Goal: Information Seeking & Learning: Learn about a topic

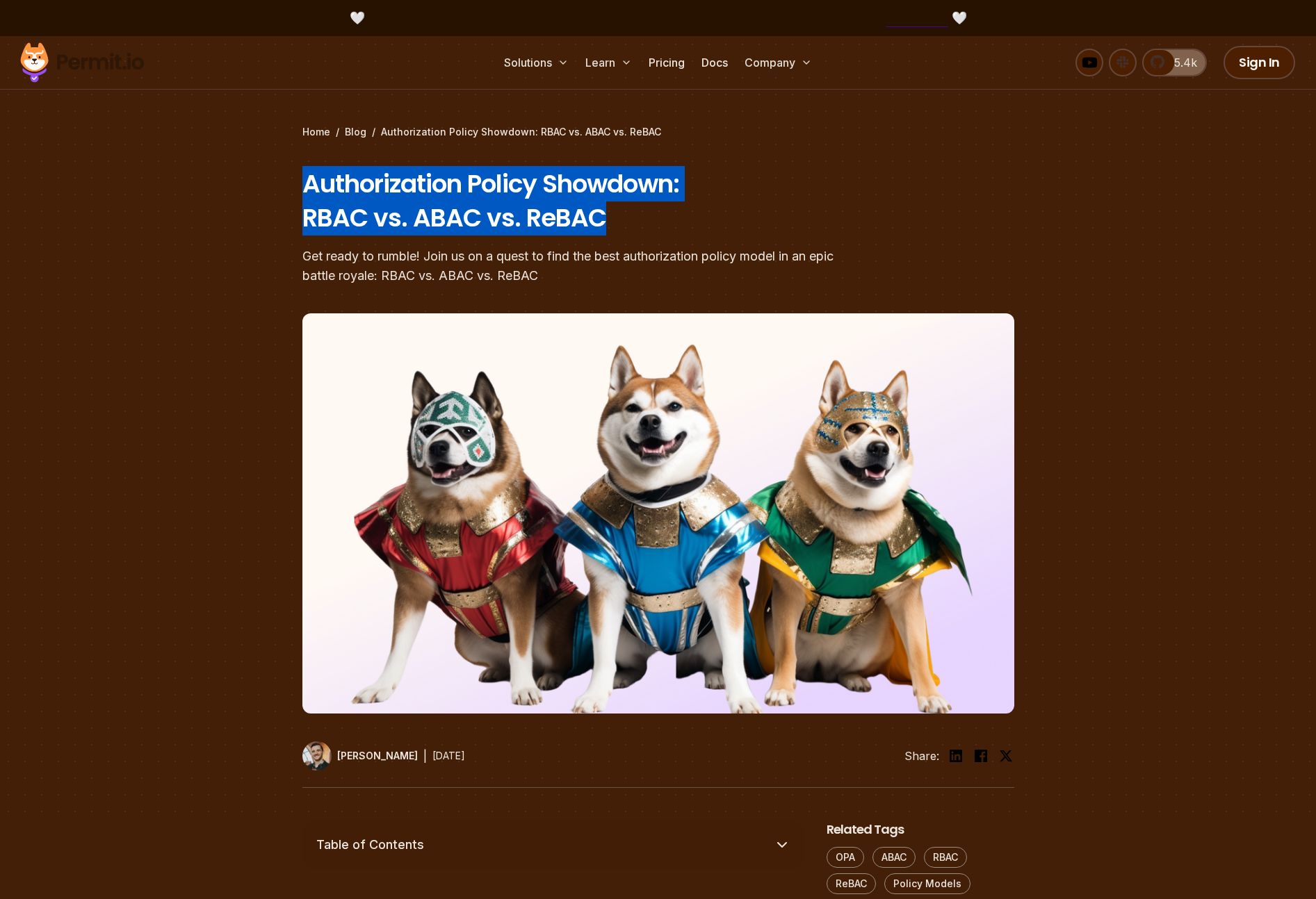
click at [284, 192] on section "Home / Blog / Authorization Policy Showdown: RBAC vs. ABAC vs. ReBAC Authorizat…" at bounding box center [658, 429] width 1316 height 786
drag, startPoint x: 363, startPoint y: 188, endPoint x: 633, endPoint y: 216, distance: 271.4
click at [633, 216] on section "Home / Blog / Authorization Policy Showdown: RBAC vs. ABAC vs. ReBAC Authorizat…" at bounding box center [658, 429] width 1316 height 786
click at [633, 216] on h1 "Authorization Policy Showdown: RBAC vs. ABAC vs. ReBAC" at bounding box center [569, 201] width 534 height 69
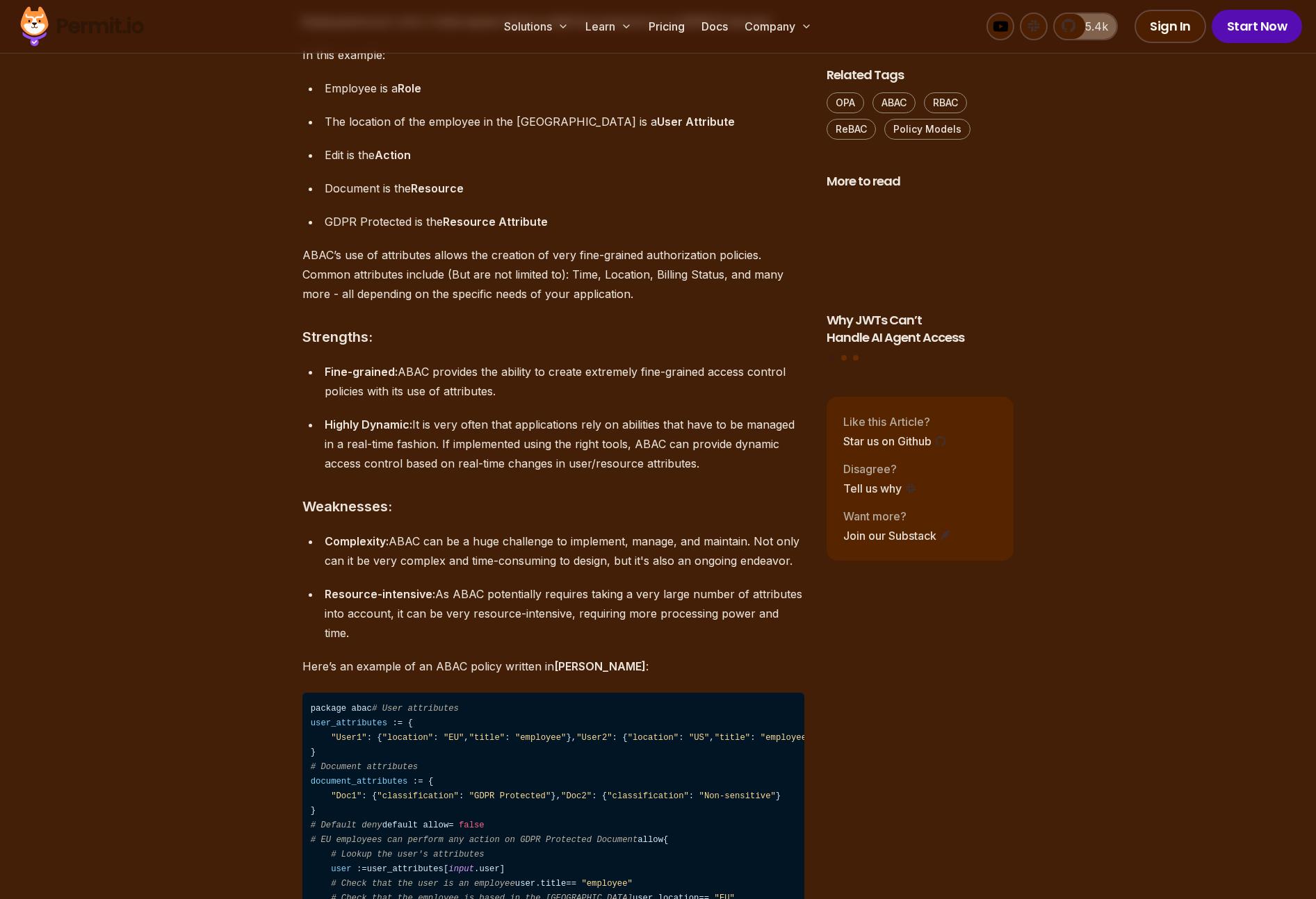
scroll to position [3715, 0]
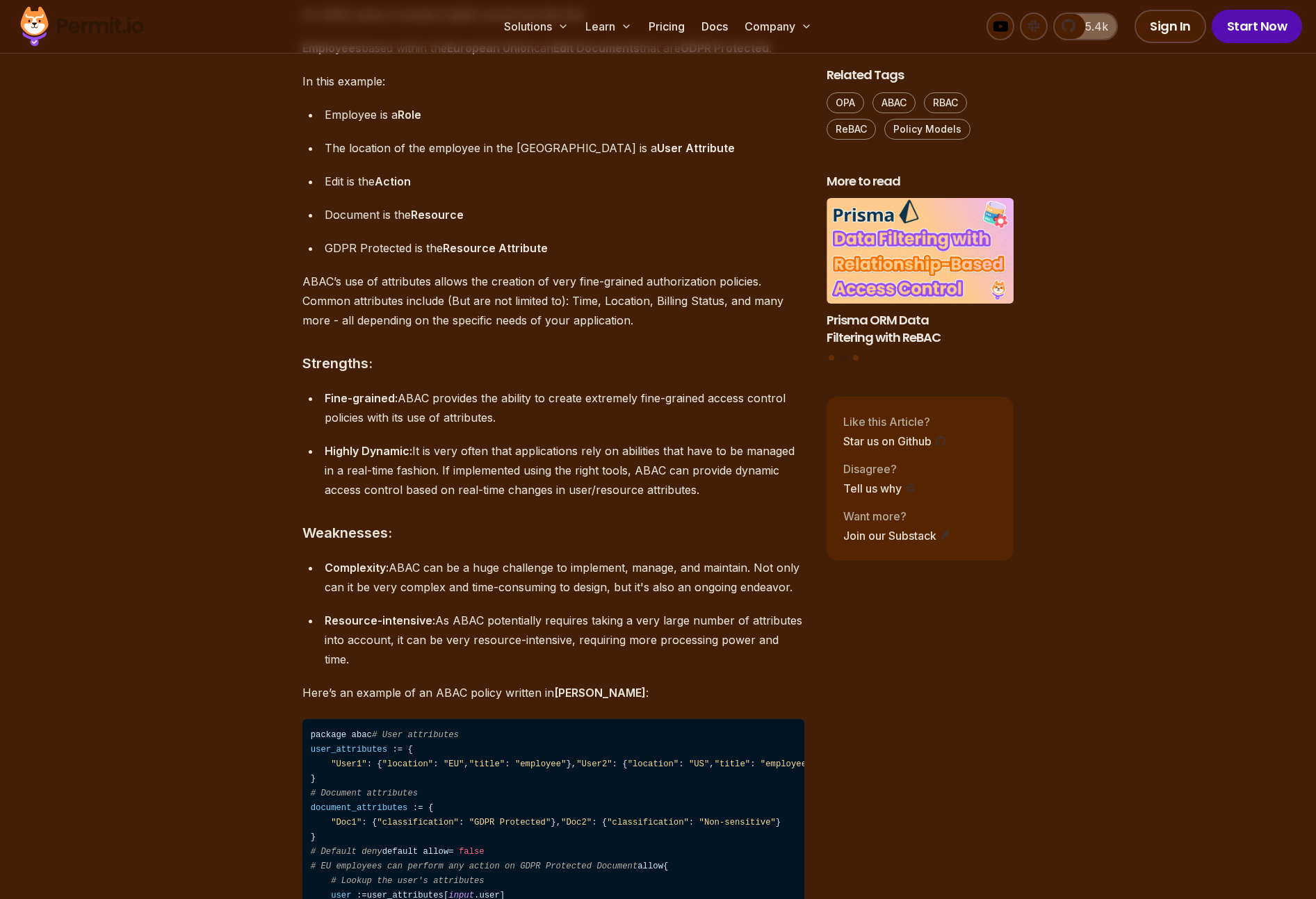
click at [569, 258] on p "GDPR Protected is the Resource Attribute" at bounding box center [564, 248] width 479 height 20
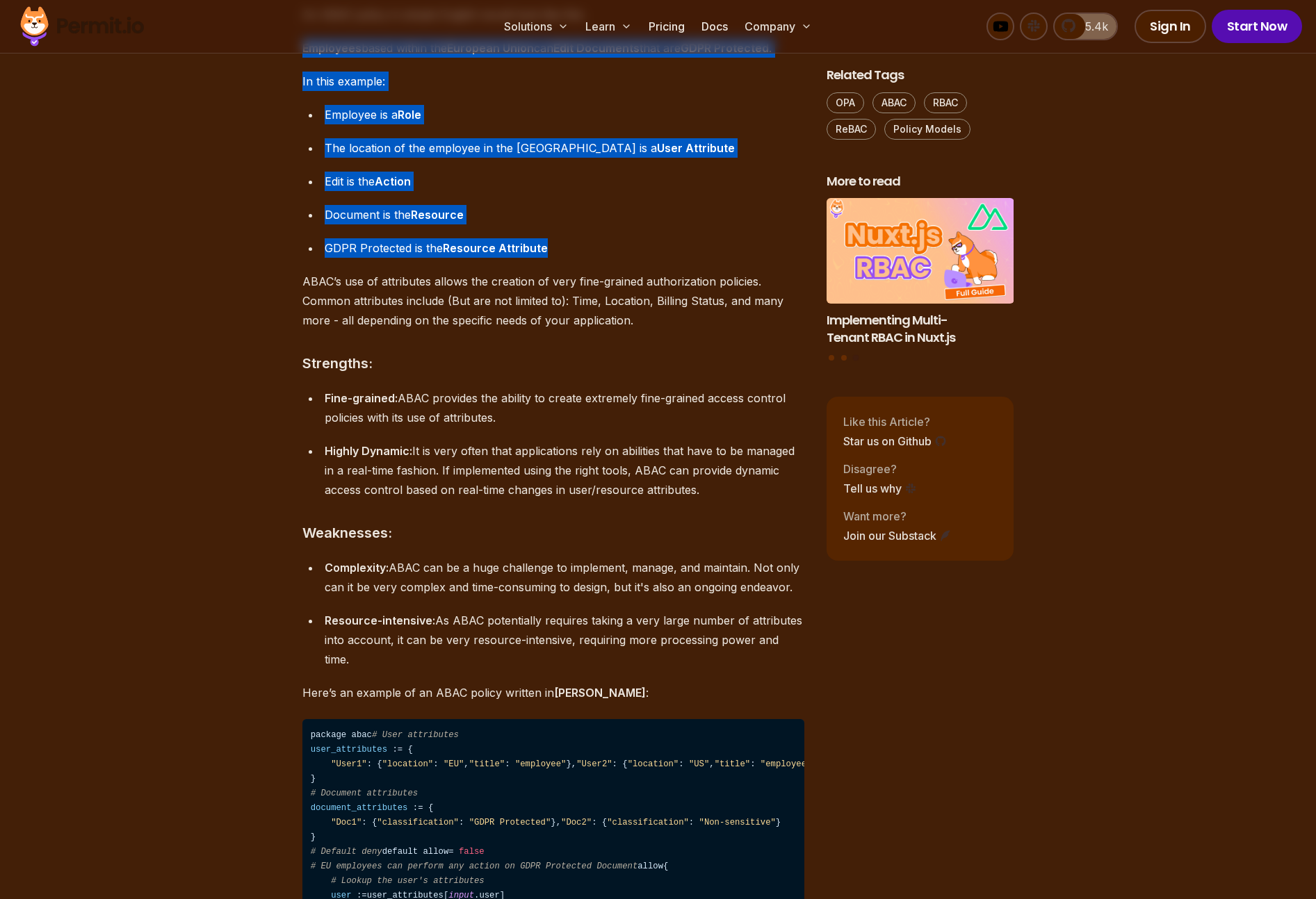
drag, startPoint x: 555, startPoint y: 295, endPoint x: 303, endPoint y: 97, distance: 320.5
copy div "Employees based within the European Union can Edit Documents that are GDPR Prot…"
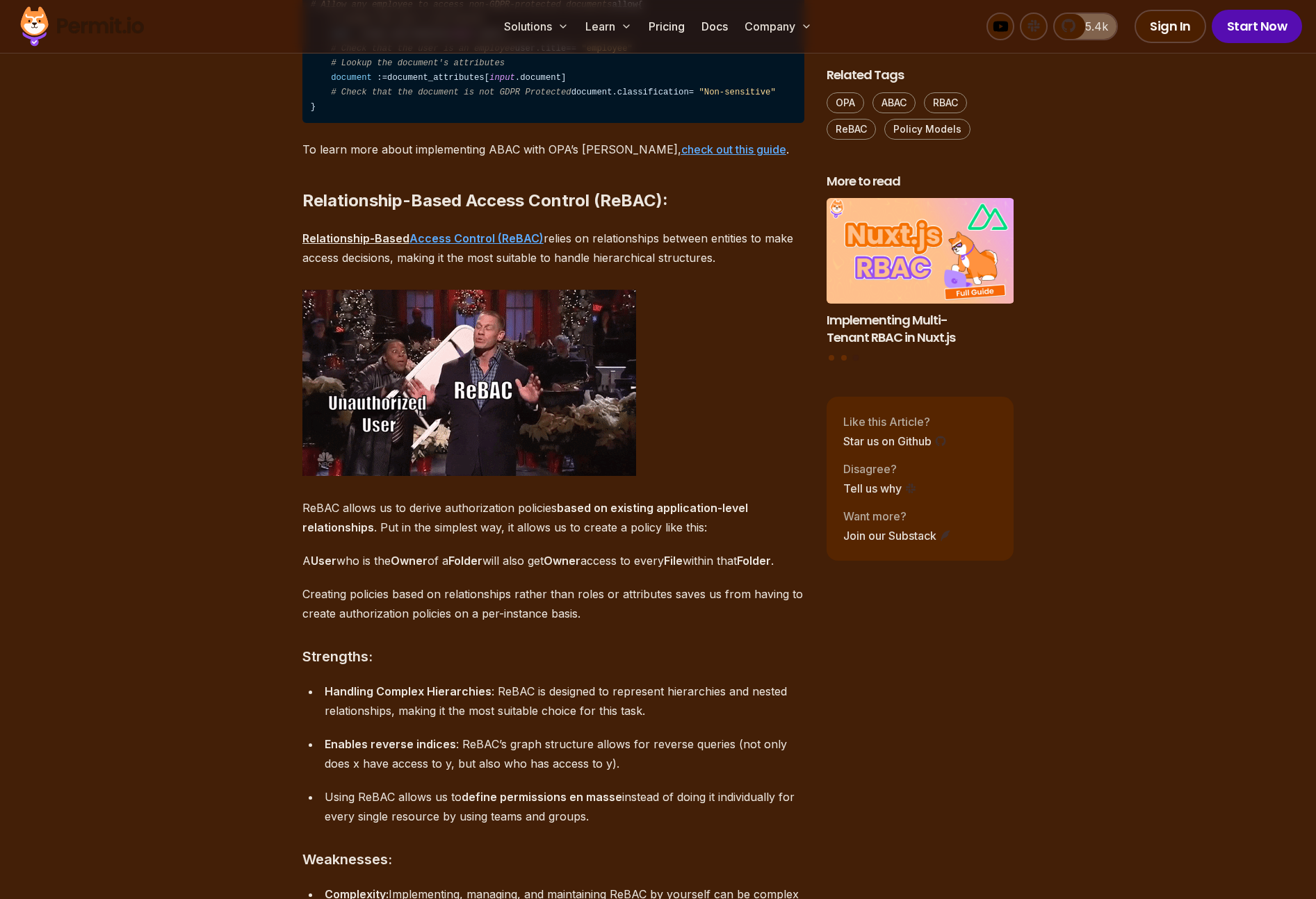
scroll to position [4916, 0]
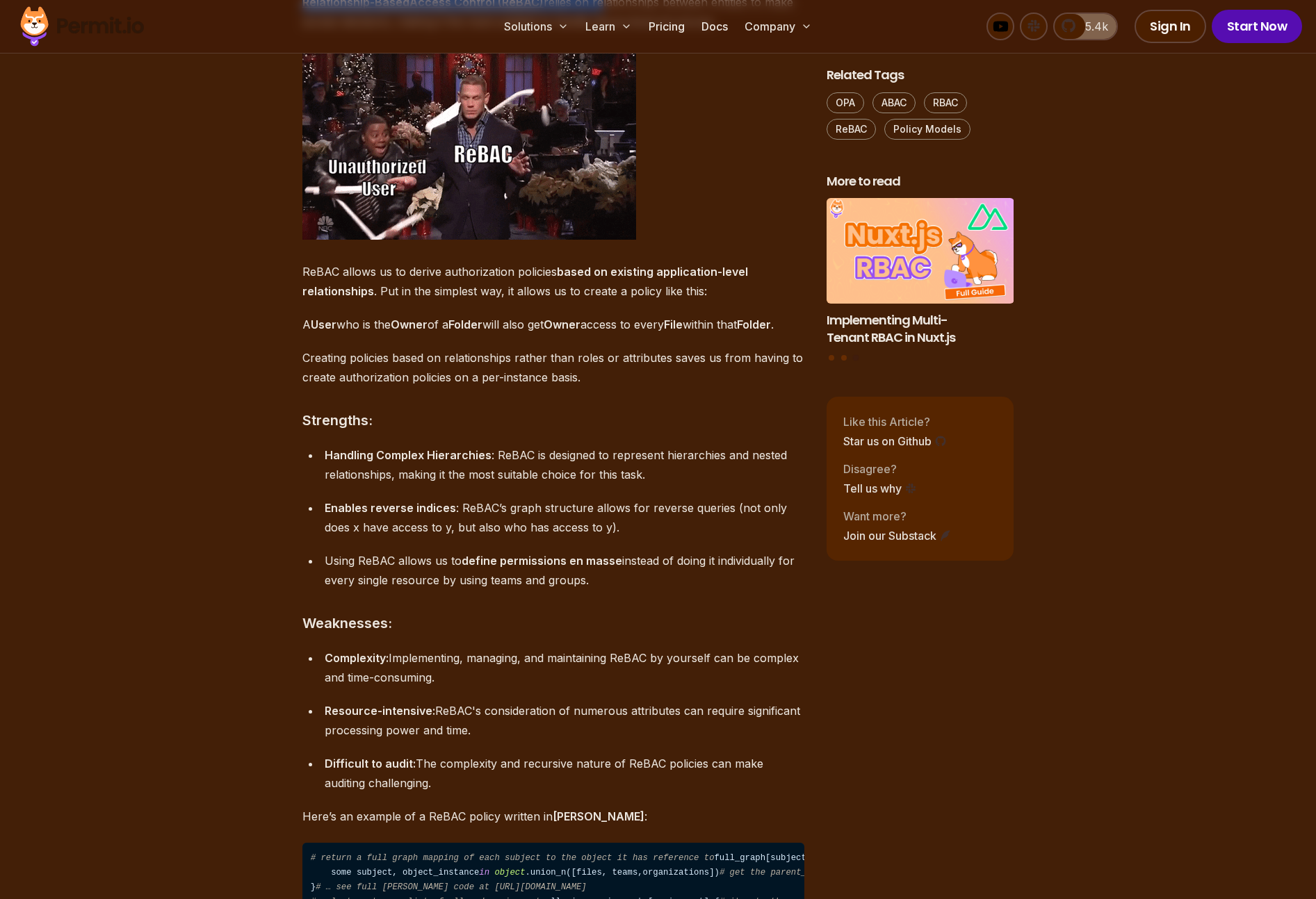
drag, startPoint x: 597, startPoint y: 221, endPoint x: 778, endPoint y: 254, distance: 184.0
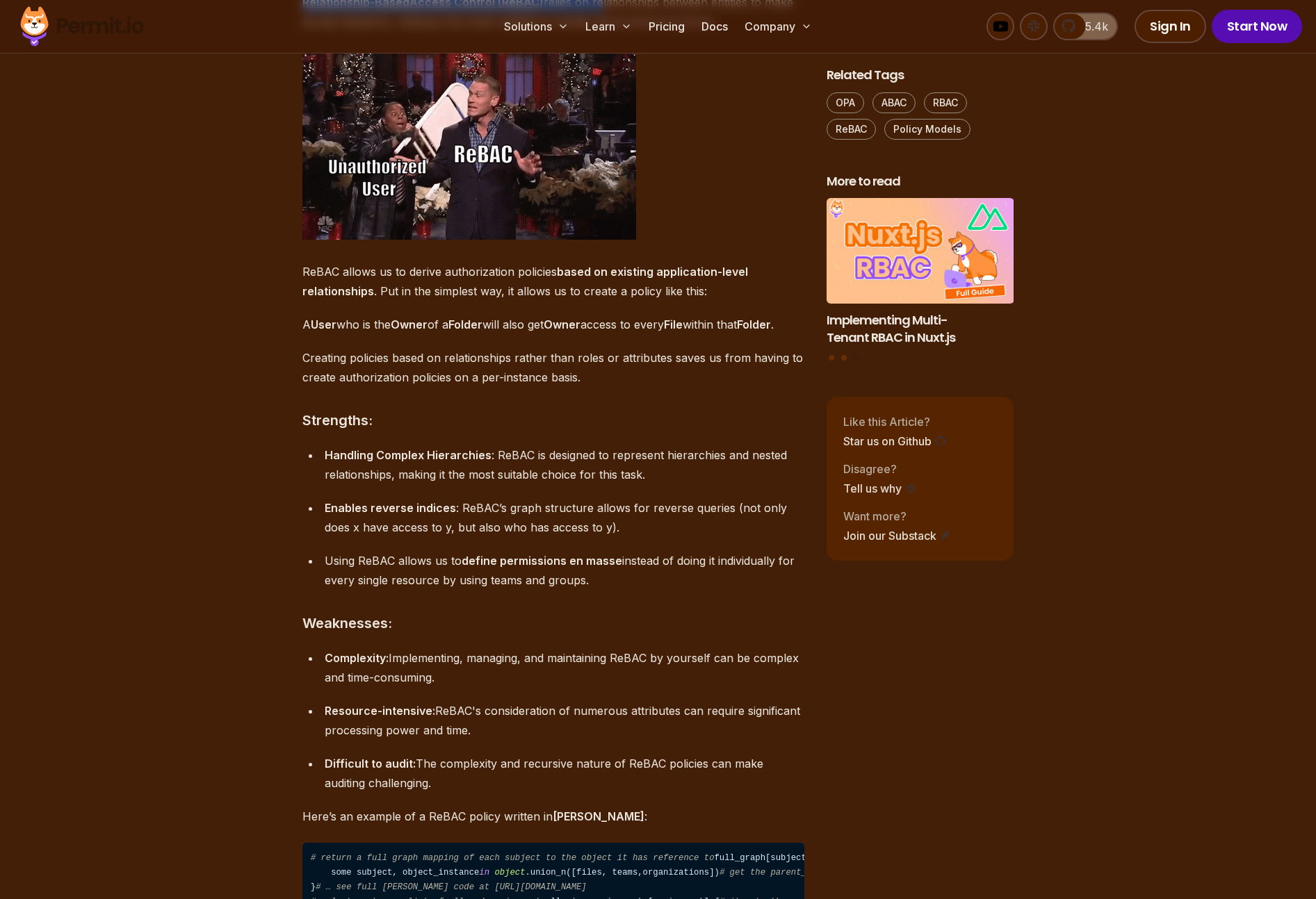
click at [778, 254] on div "Introduction: The Arena of Authorization Authorization is a challenge that ever…" at bounding box center [553, 882] width 502 height 9809
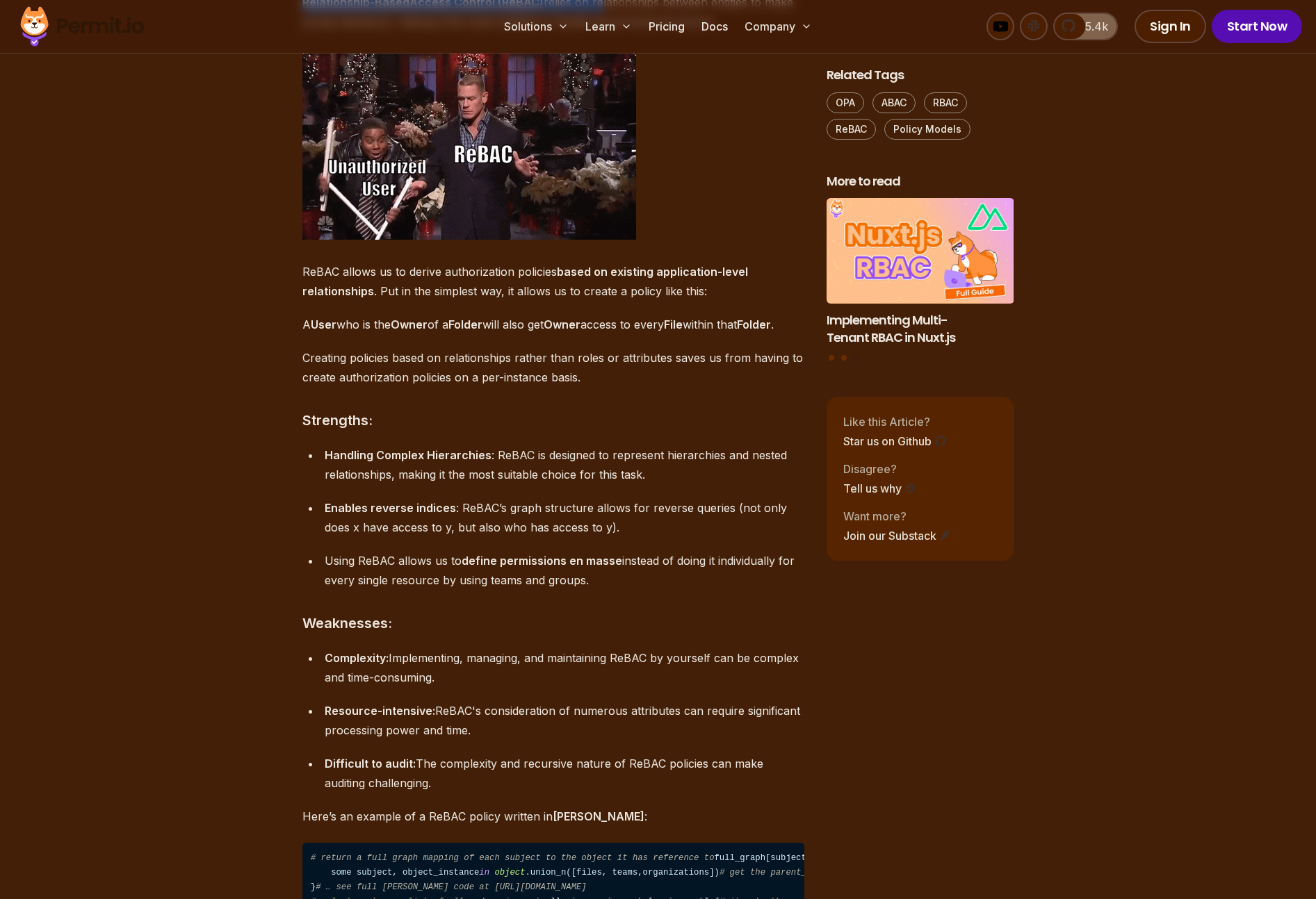
click at [743, 32] on p "Relationship-Based Access Control (ReBAC) relies on relationships between entit…" at bounding box center [553, 12] width 502 height 39
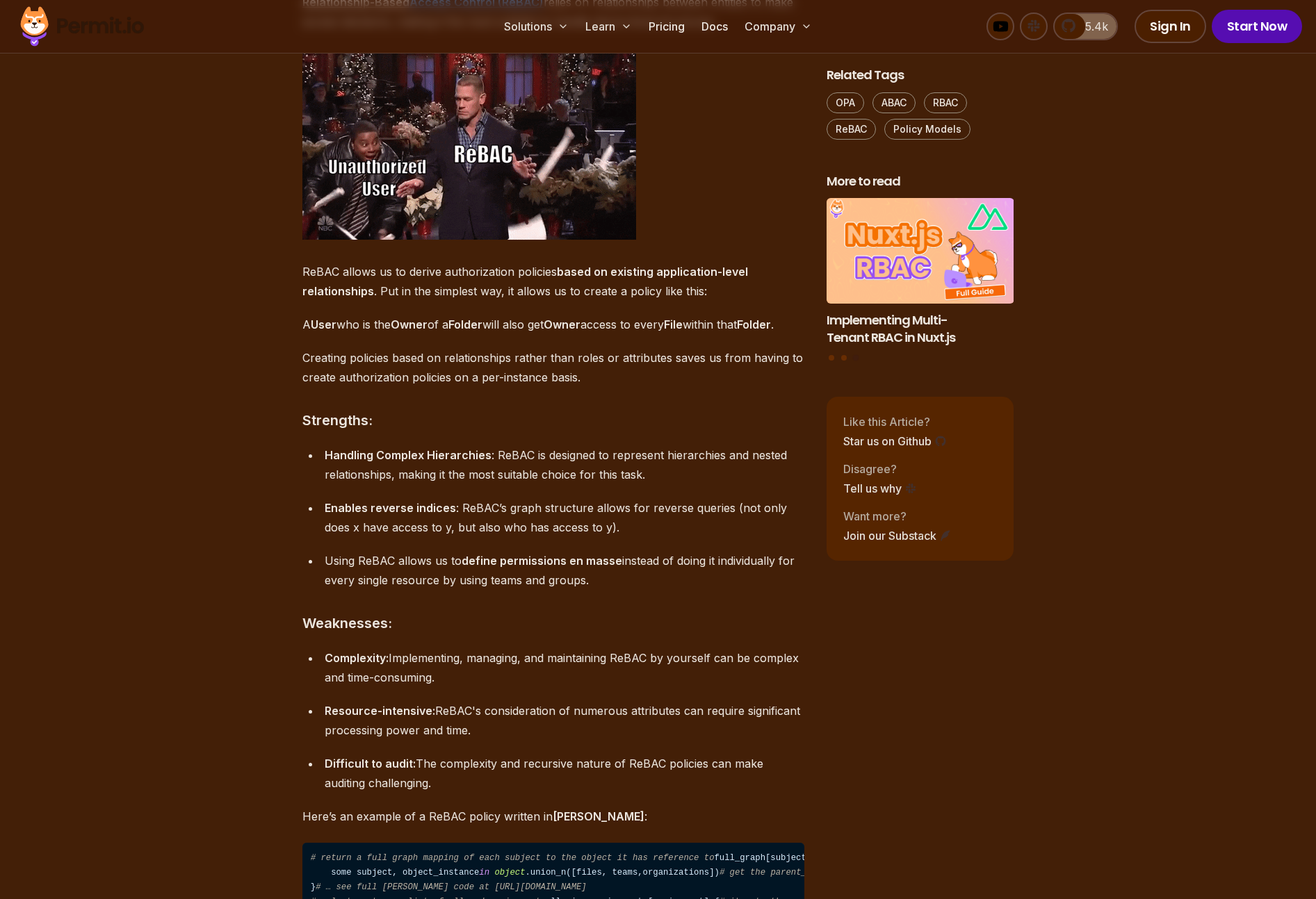
drag, startPoint x: 717, startPoint y: 238, endPoint x: 652, endPoint y: 219, distance: 67.7
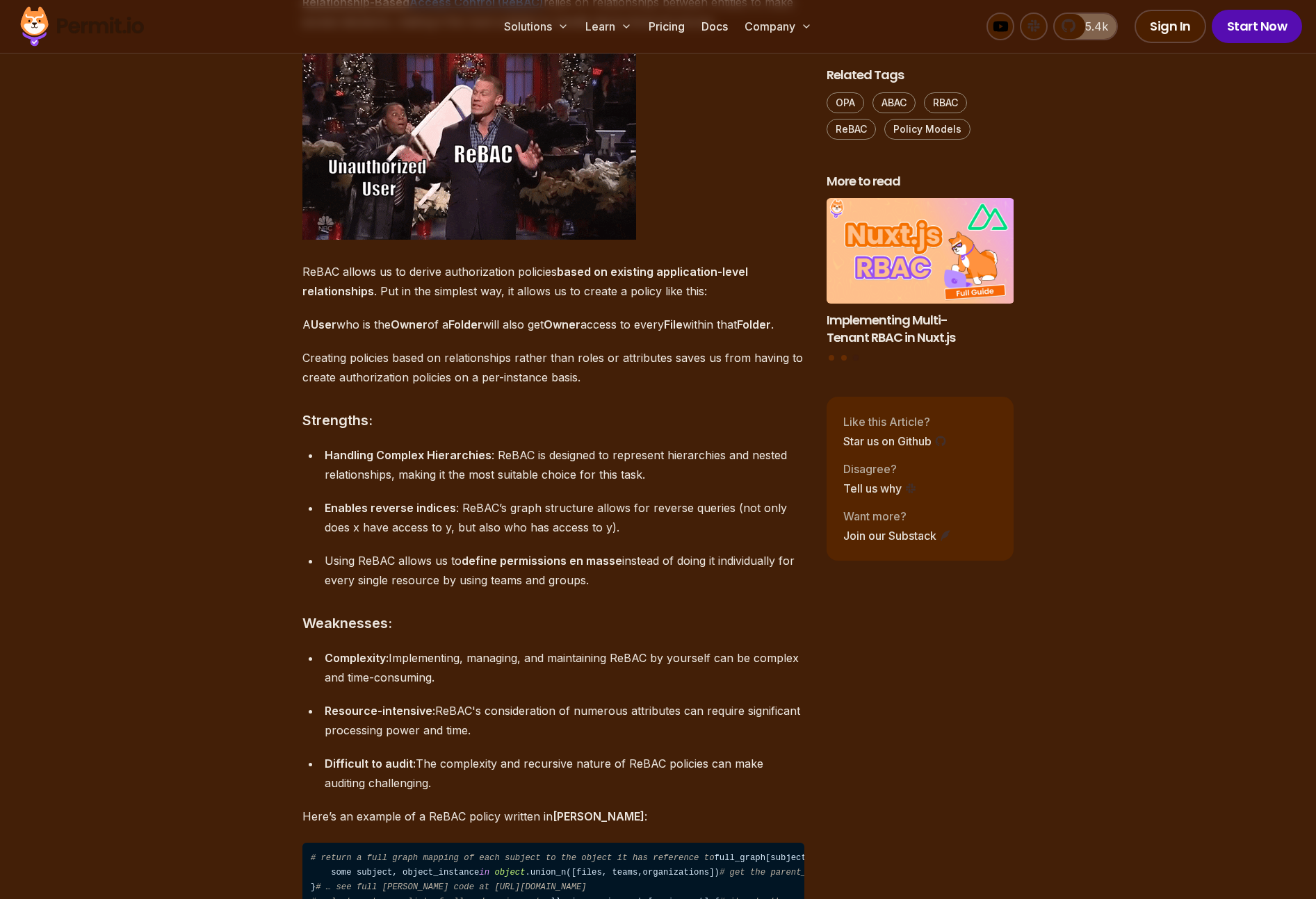
click at [652, 32] on p "Relationship-Based Access Control (ReBAC) relies on relationships between entit…" at bounding box center [553, 12] width 502 height 39
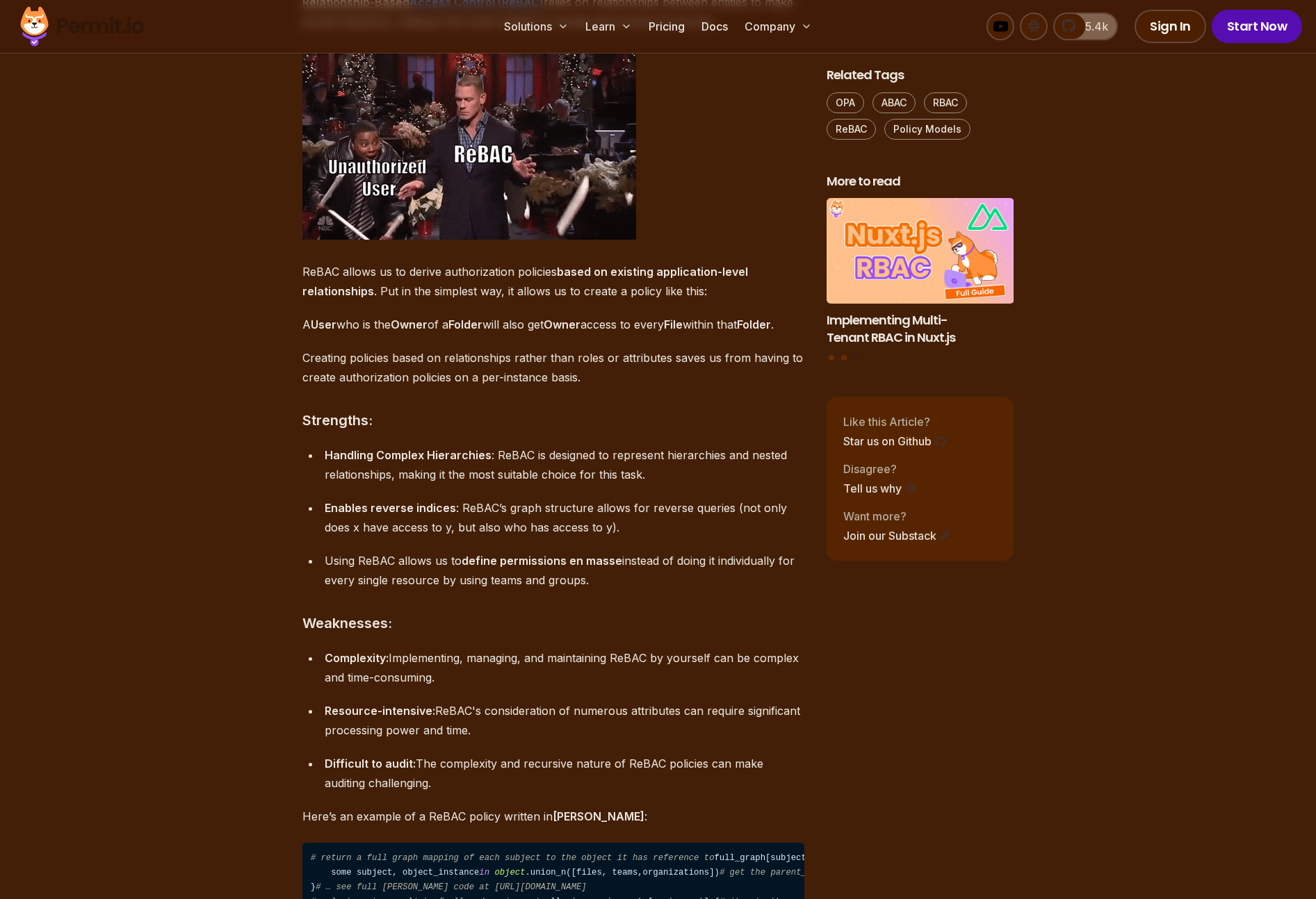
click at [652, 32] on p "Relationship-Based Access Control (ReBAC) relies on relationships between entit…" at bounding box center [553, 12] width 502 height 39
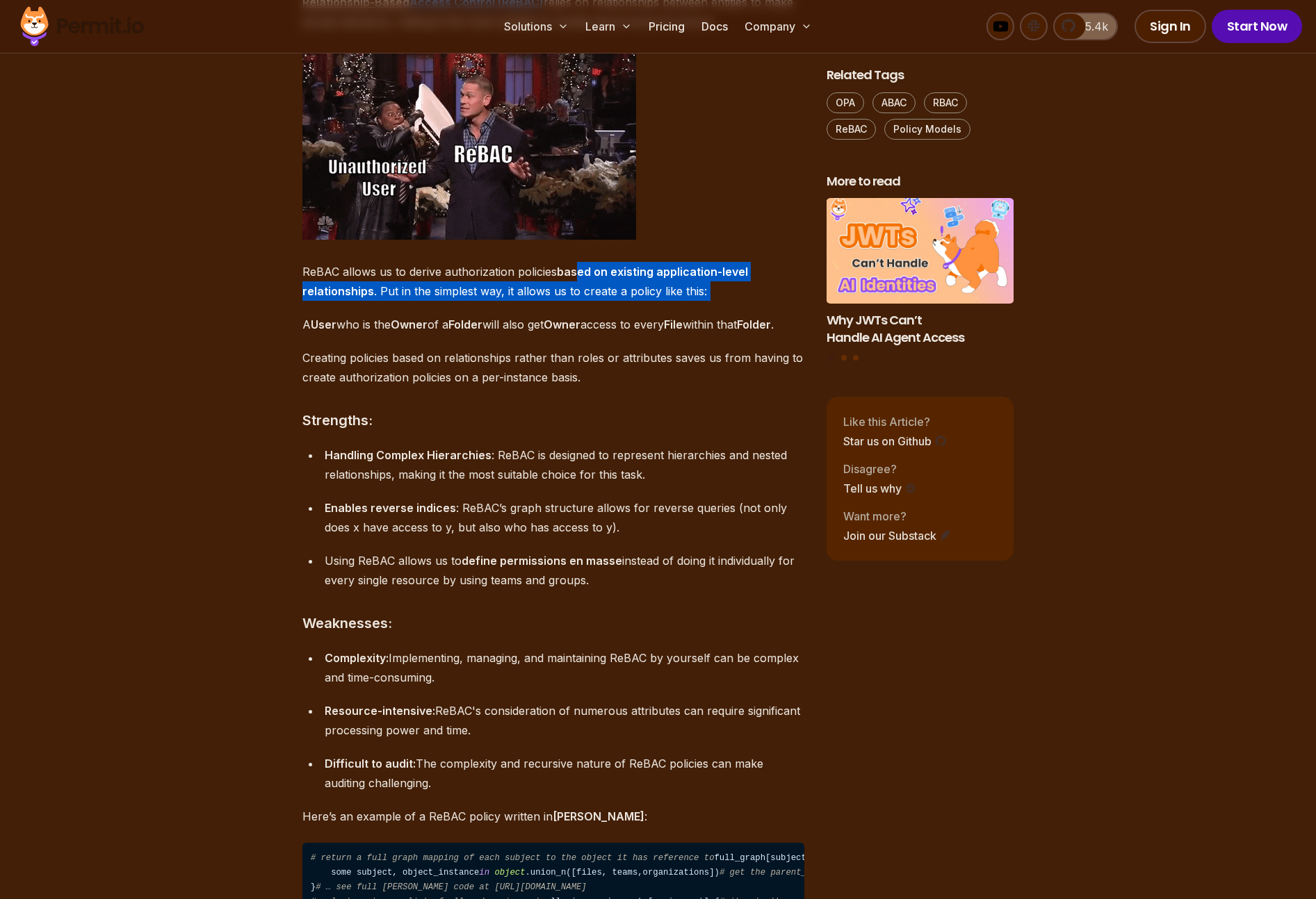
drag, startPoint x: 569, startPoint y: 493, endPoint x: 618, endPoint y: 522, distance: 56.9
click at [618, 522] on div "Introduction: The Arena of Authorization Authorization is a challenge that ever…" at bounding box center [553, 882] width 502 height 9809
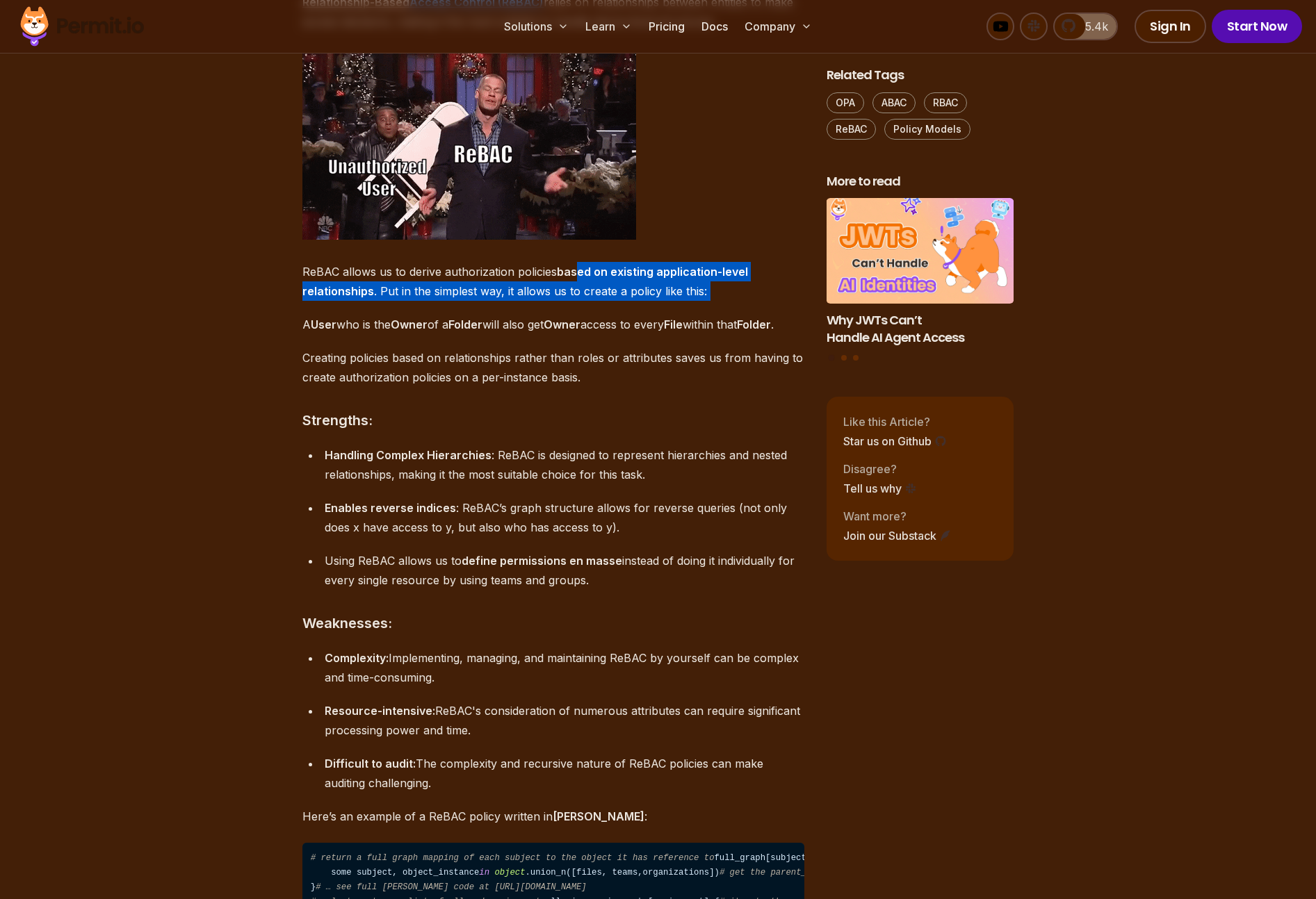
click at [618, 522] on div "Introduction: The Arena of Authorization Authorization is a challenge that ever…" at bounding box center [553, 882] width 502 height 9809
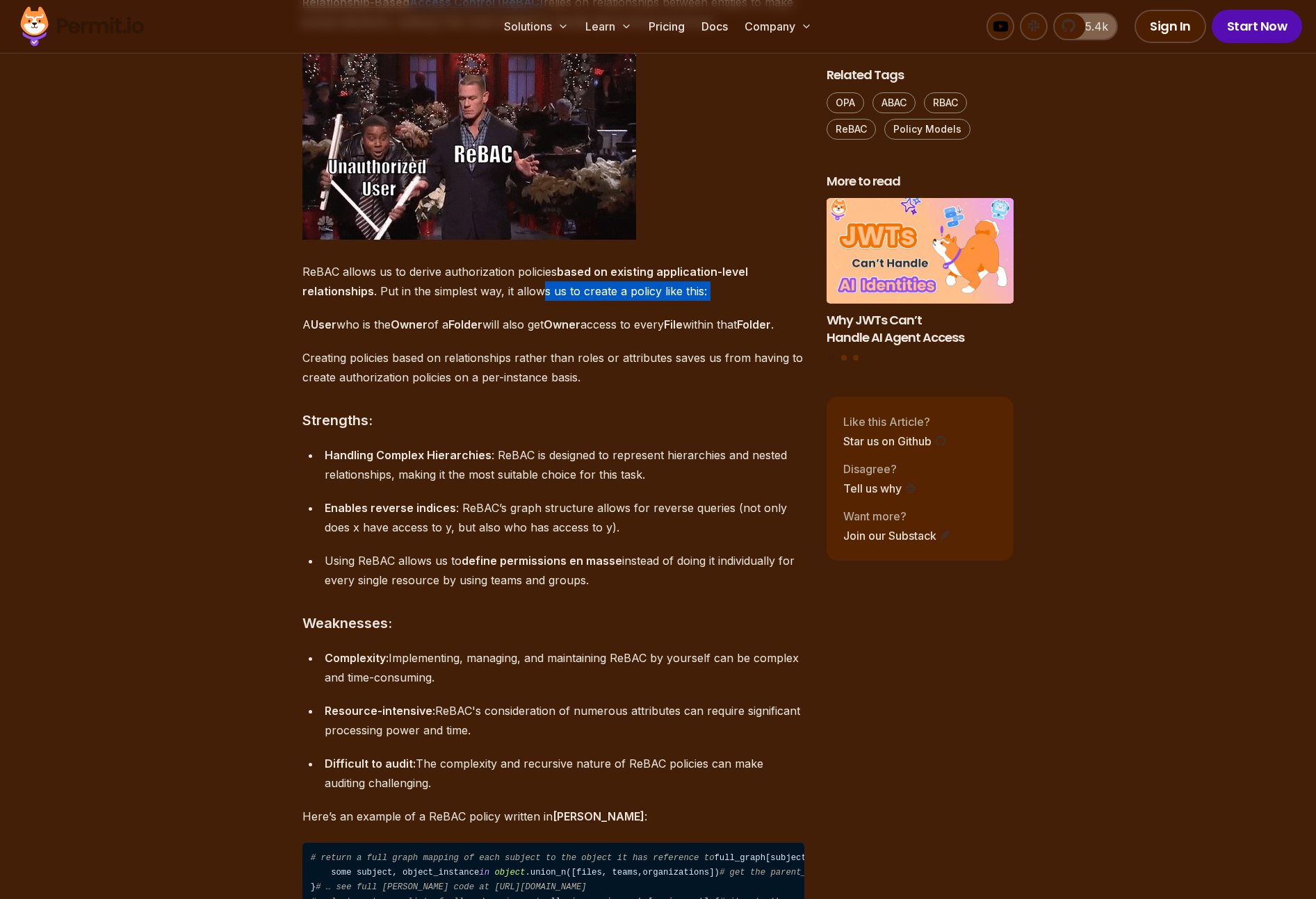
drag, startPoint x: 709, startPoint y: 522, endPoint x: 544, endPoint y: 514, distance: 165.2
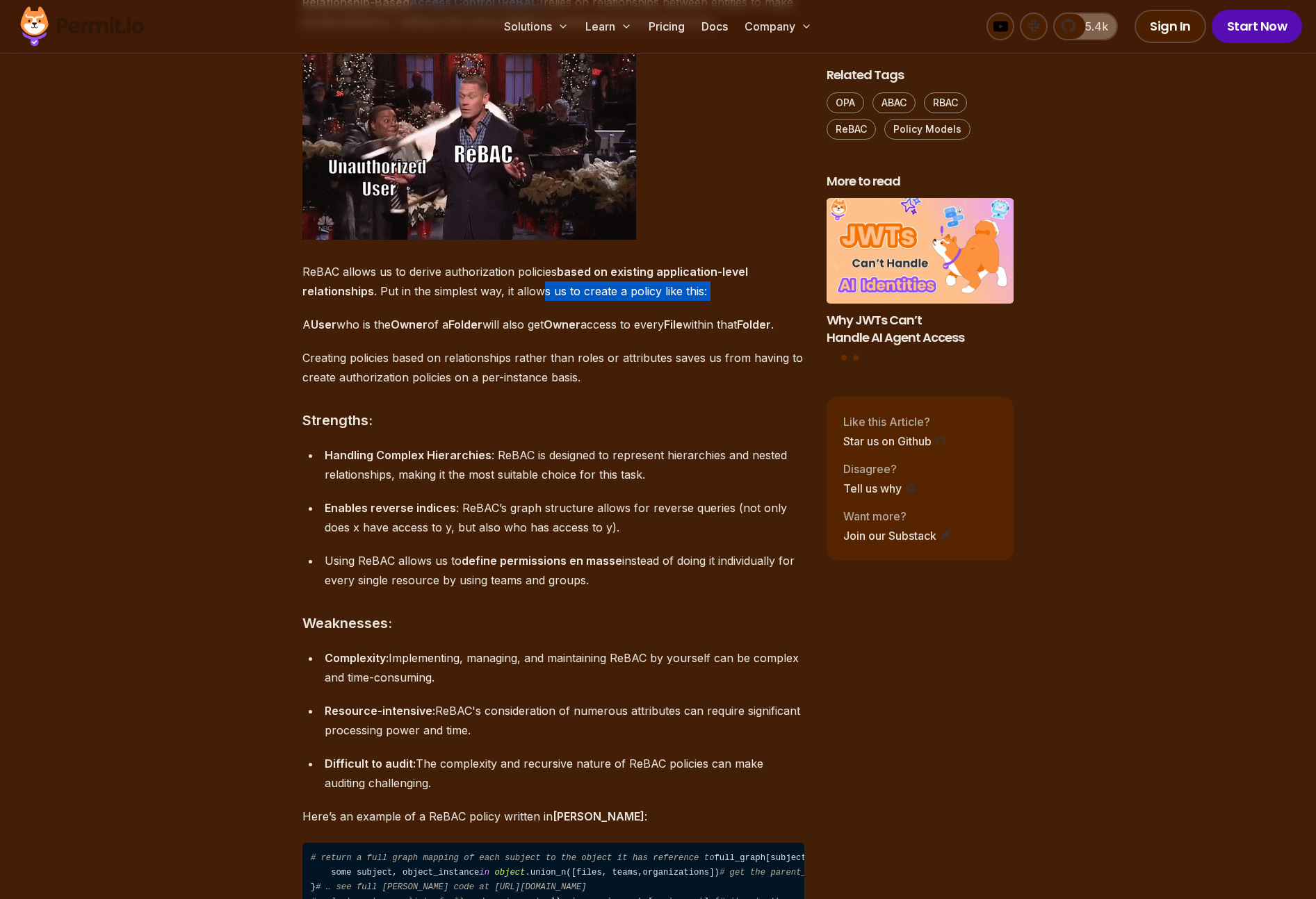
click at [544, 514] on div "Introduction: The Arena of Authorization Authorization is a challenge that ever…" at bounding box center [553, 882] width 502 height 9809
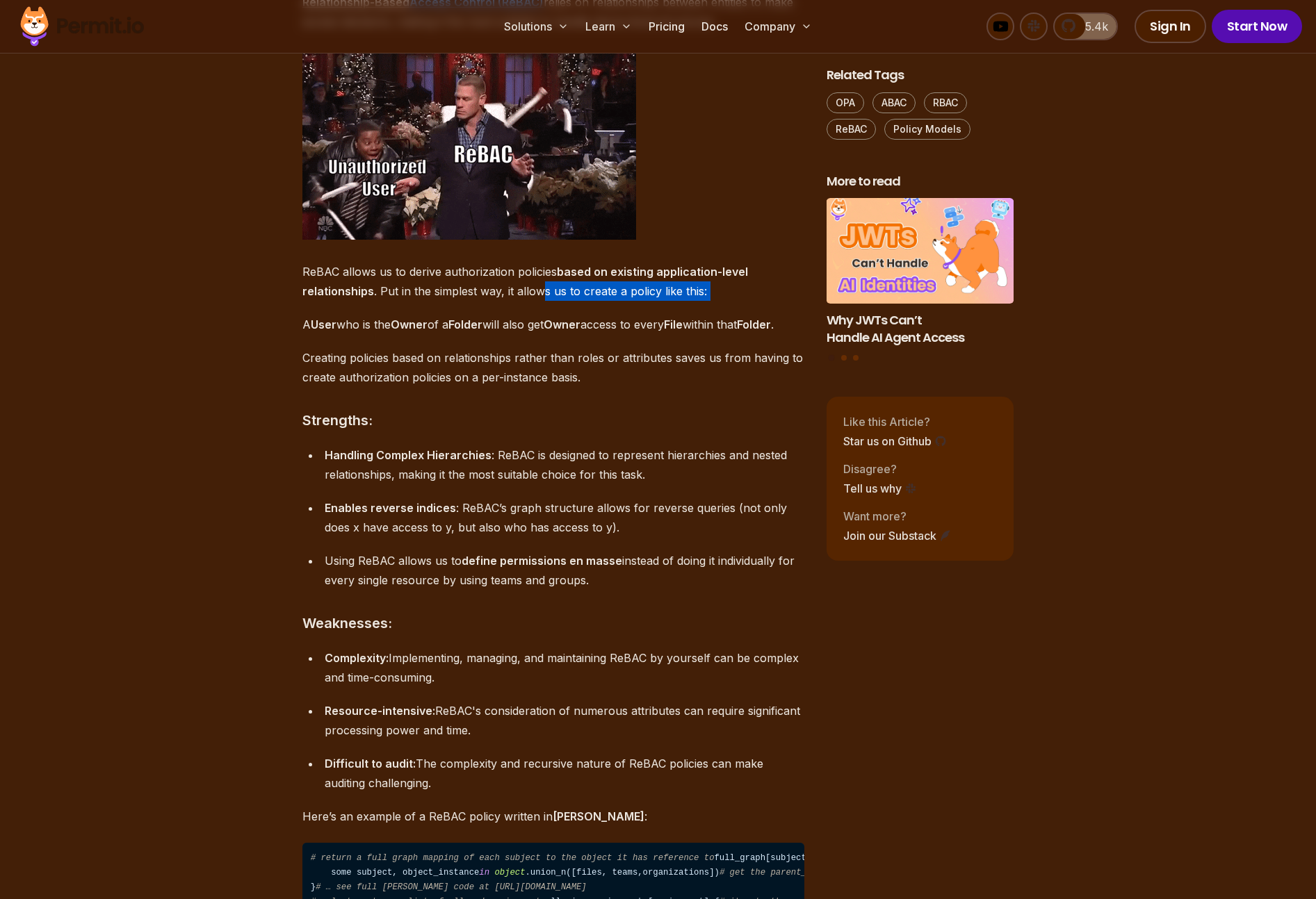
click at [544, 301] on p "ReBAC allows us to derive authorization policies based on existing application-…" at bounding box center [553, 282] width 502 height 39
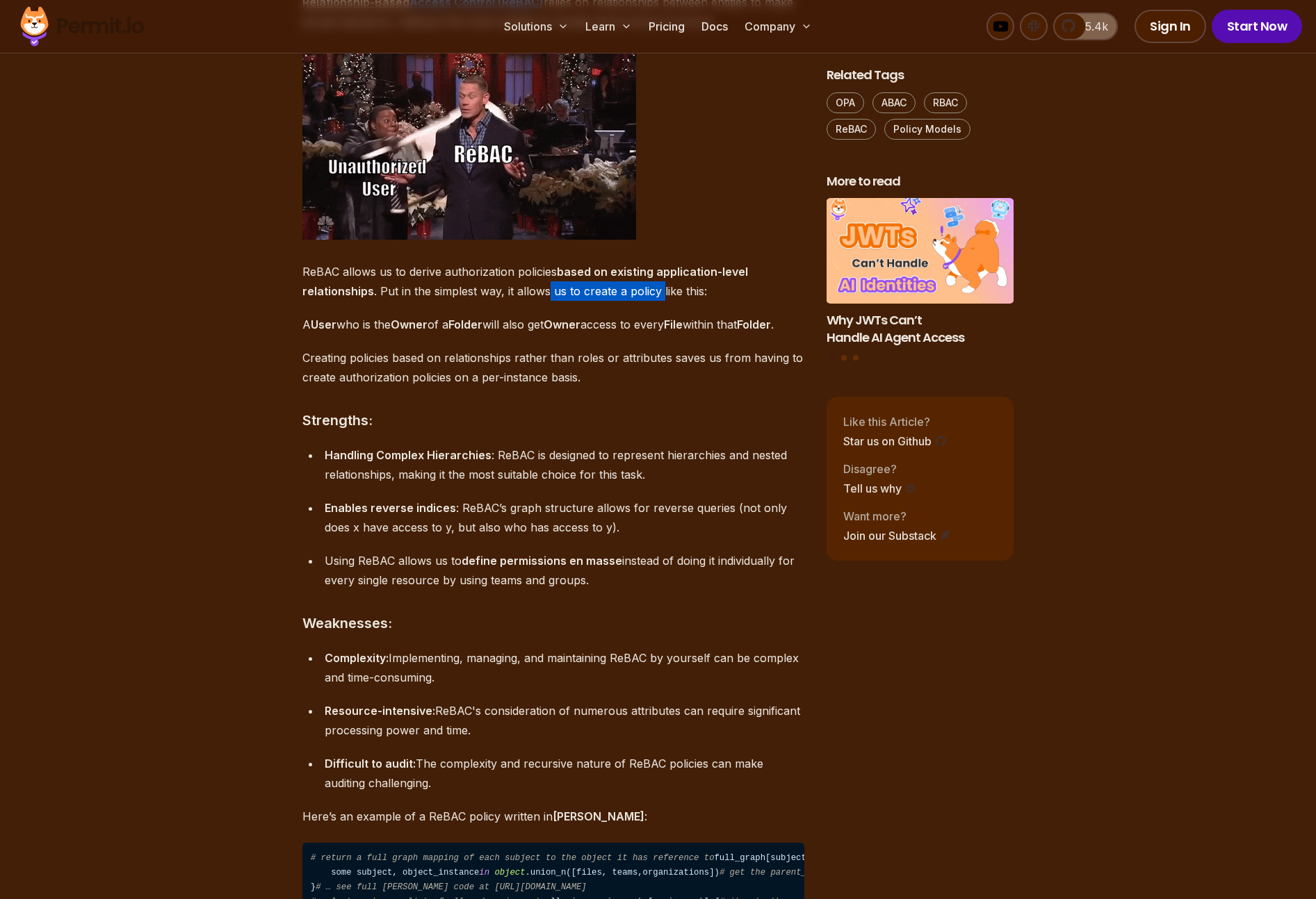
drag, startPoint x: 544, startPoint y: 514, endPoint x: 683, endPoint y: 517, distance: 139.0
click at [683, 301] on p "ReBAC allows us to derive authorization policies based on existing application-…" at bounding box center [553, 282] width 502 height 39
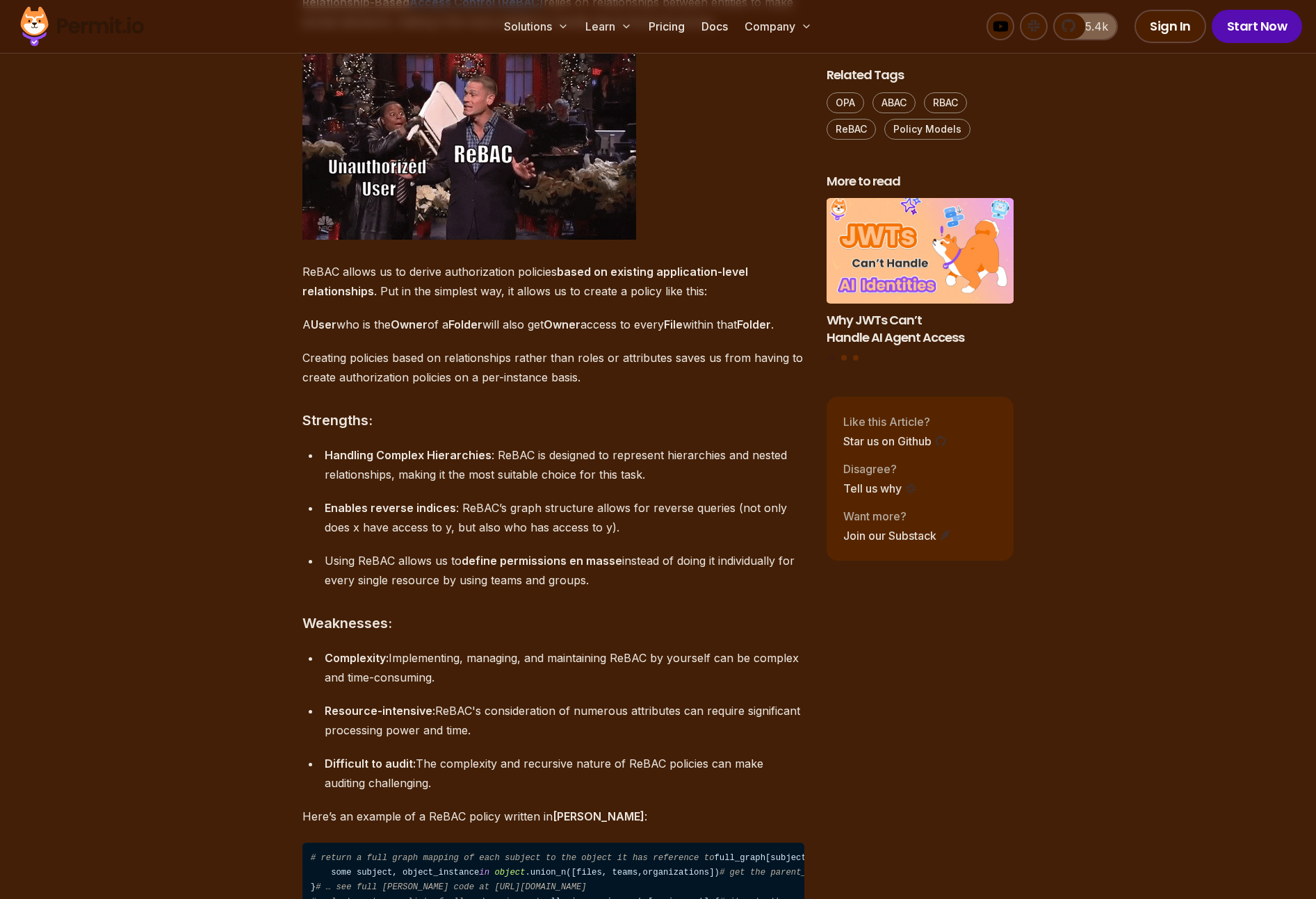
click at [737, 331] on strong "Folder" at bounding box center [753, 324] width 34 height 14
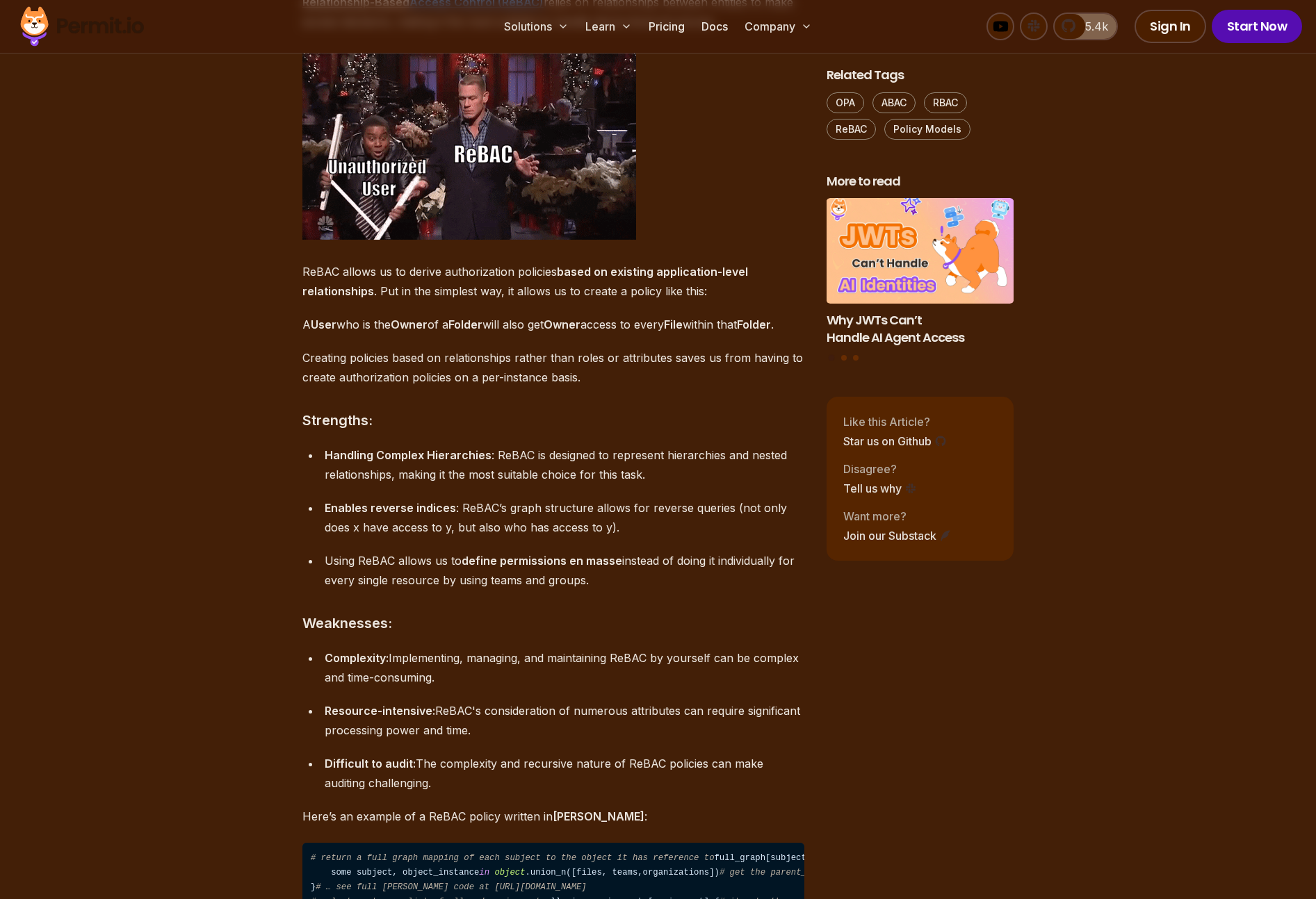
drag, startPoint x: 454, startPoint y: 563, endPoint x: 274, endPoint y: 529, distance: 183.2
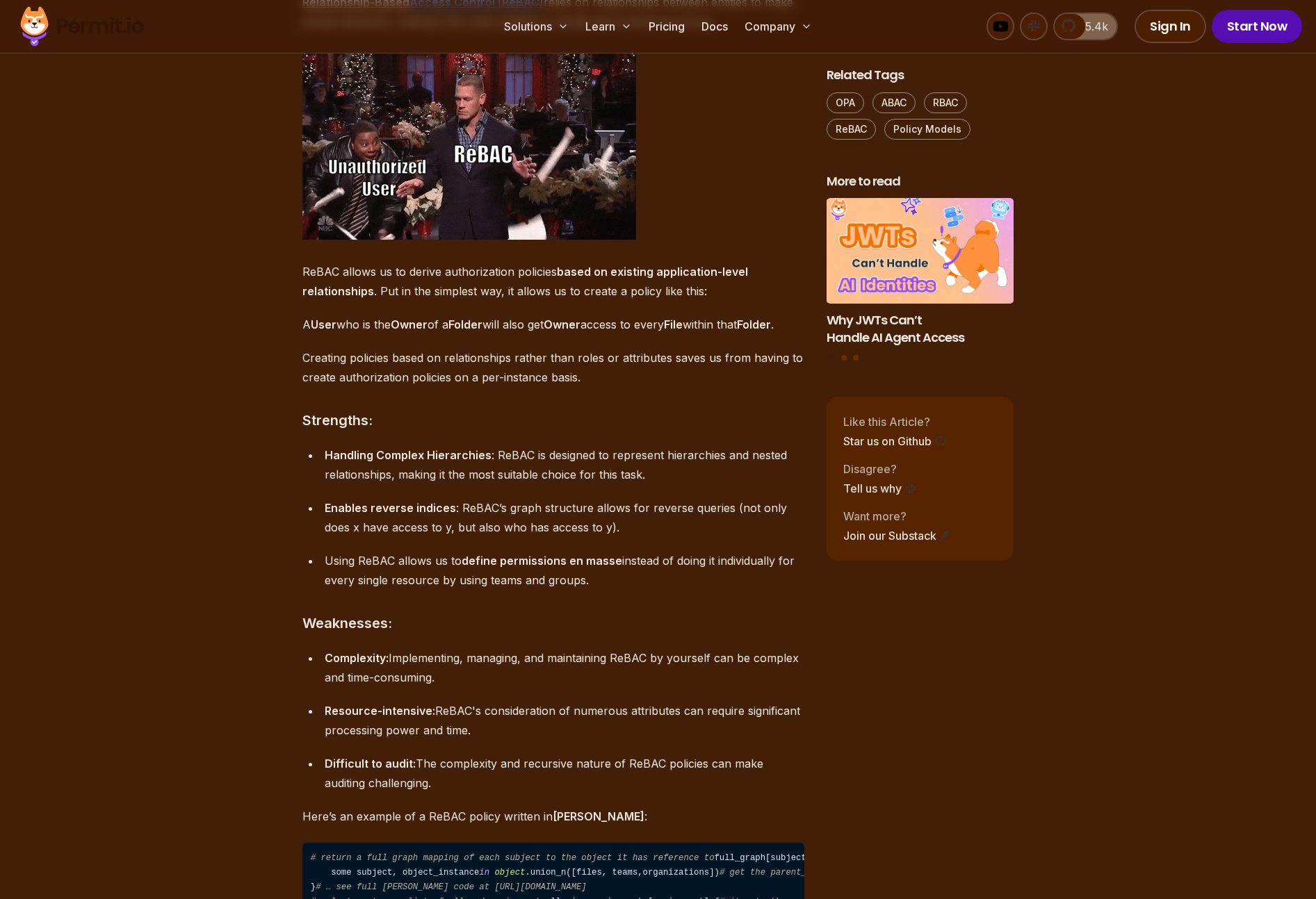
copy p "A User who is the Owner of a Folder will also get Owner access to every File wi…"
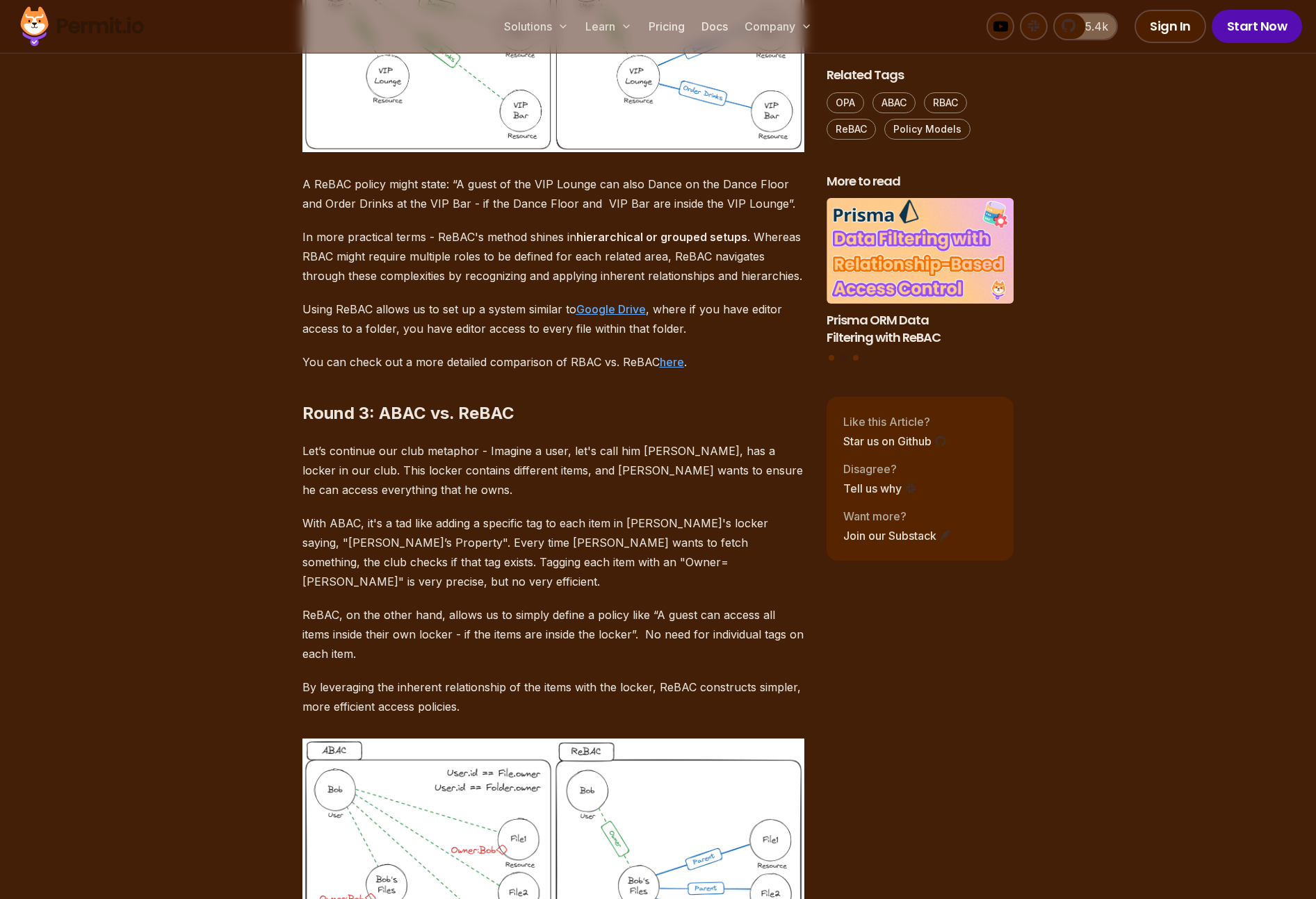
scroll to position [7075, 0]
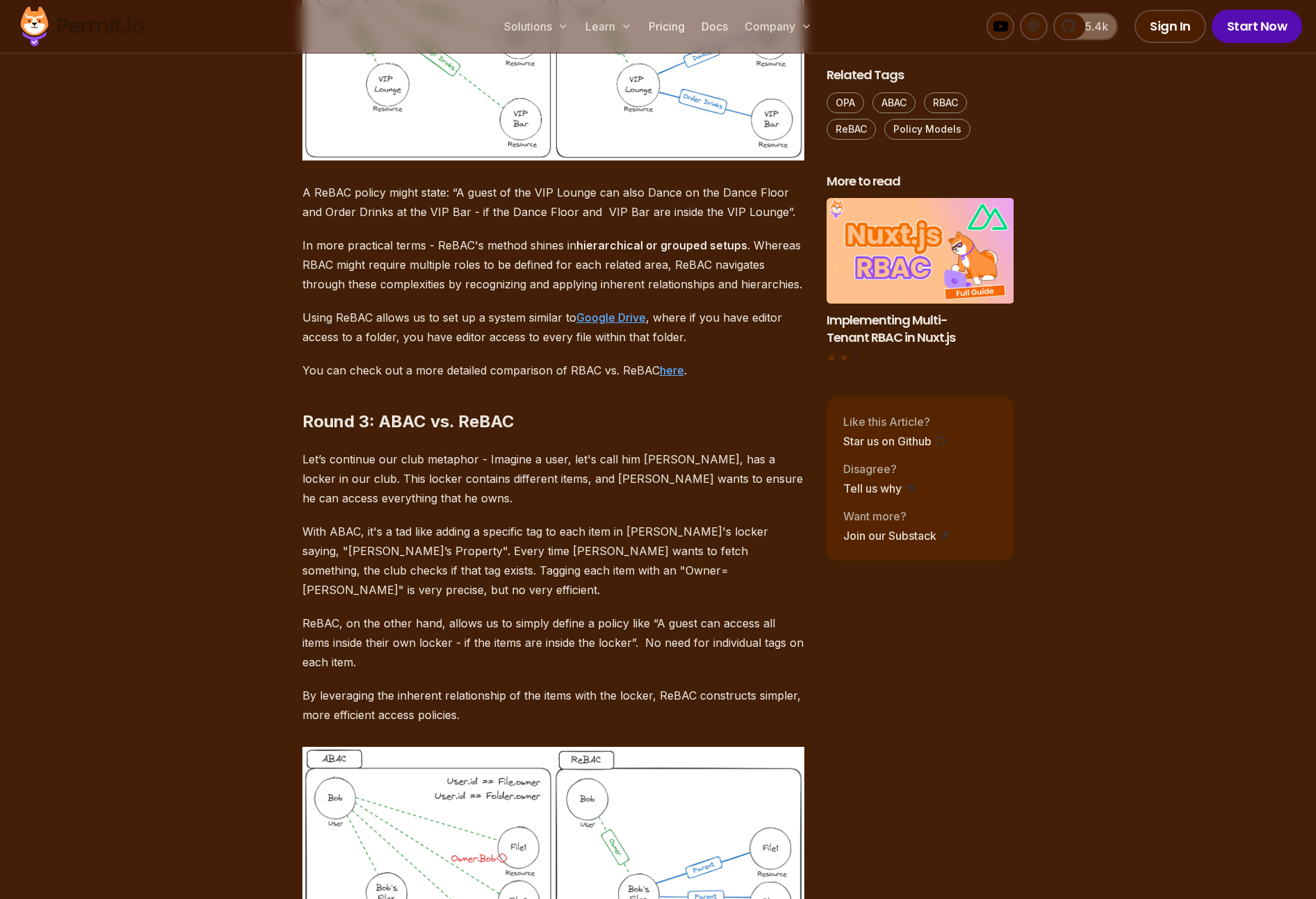
drag, startPoint x: 303, startPoint y: 256, endPoint x: 754, endPoint y: 292, distance: 452.4
click at [777, 222] on p "A ReBAC policy might state: “A guest of the VIP Lounge can also Dance on the Da…" at bounding box center [553, 202] width 502 height 39
click at [777, 222] on p "A ReBAC policy might state: “A guest of the VIP Lounge can also Dance on the Da…" at bounding box center [553, 202] width 502 height 39
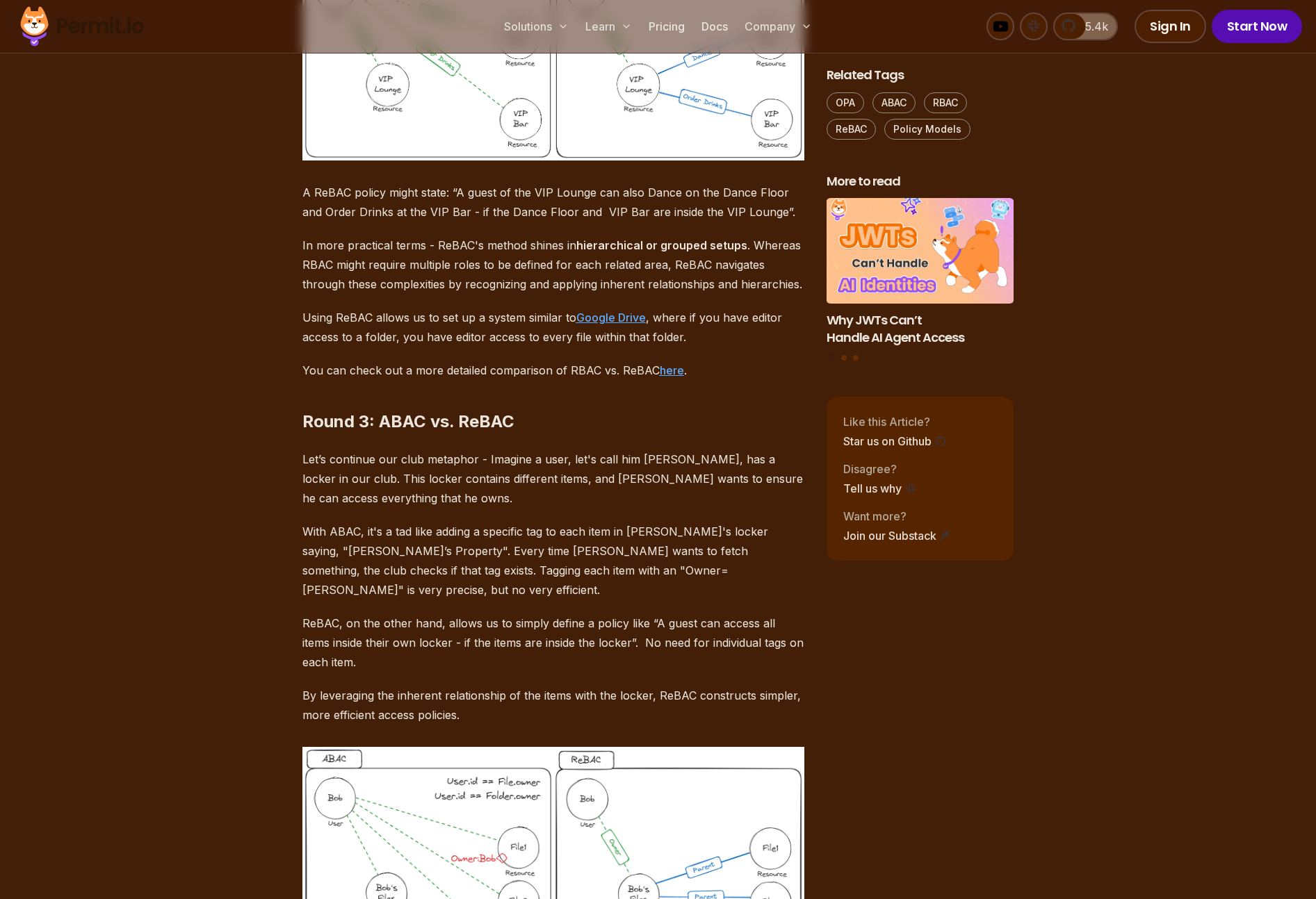
drag, startPoint x: 776, startPoint y: 599, endPoint x: 293, endPoint y: 578, distance: 483.5
copy p "A ReBAC policy might state: “A guest of the VIP Lounge can also Dance on the Da…"
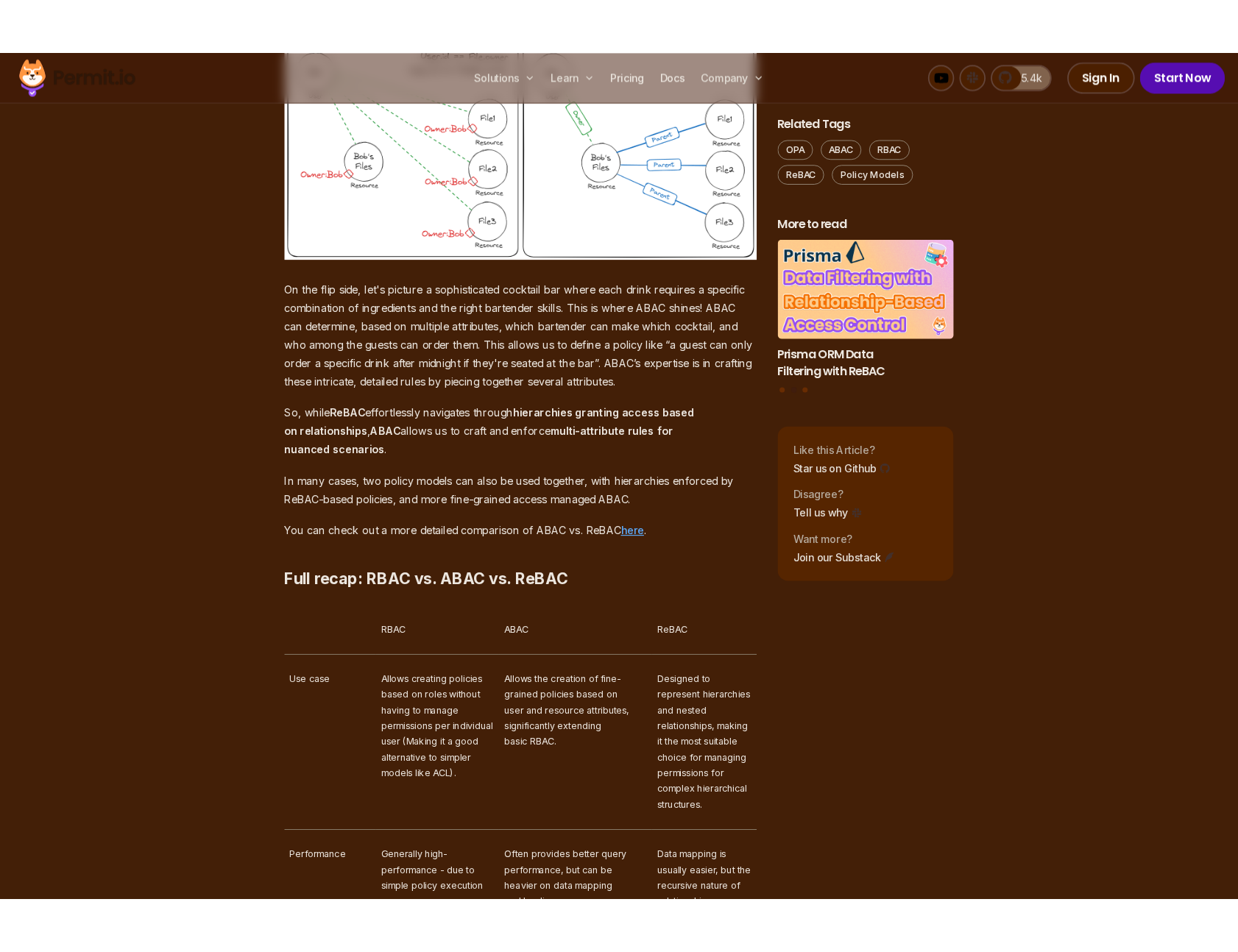
scroll to position [8204, 0]
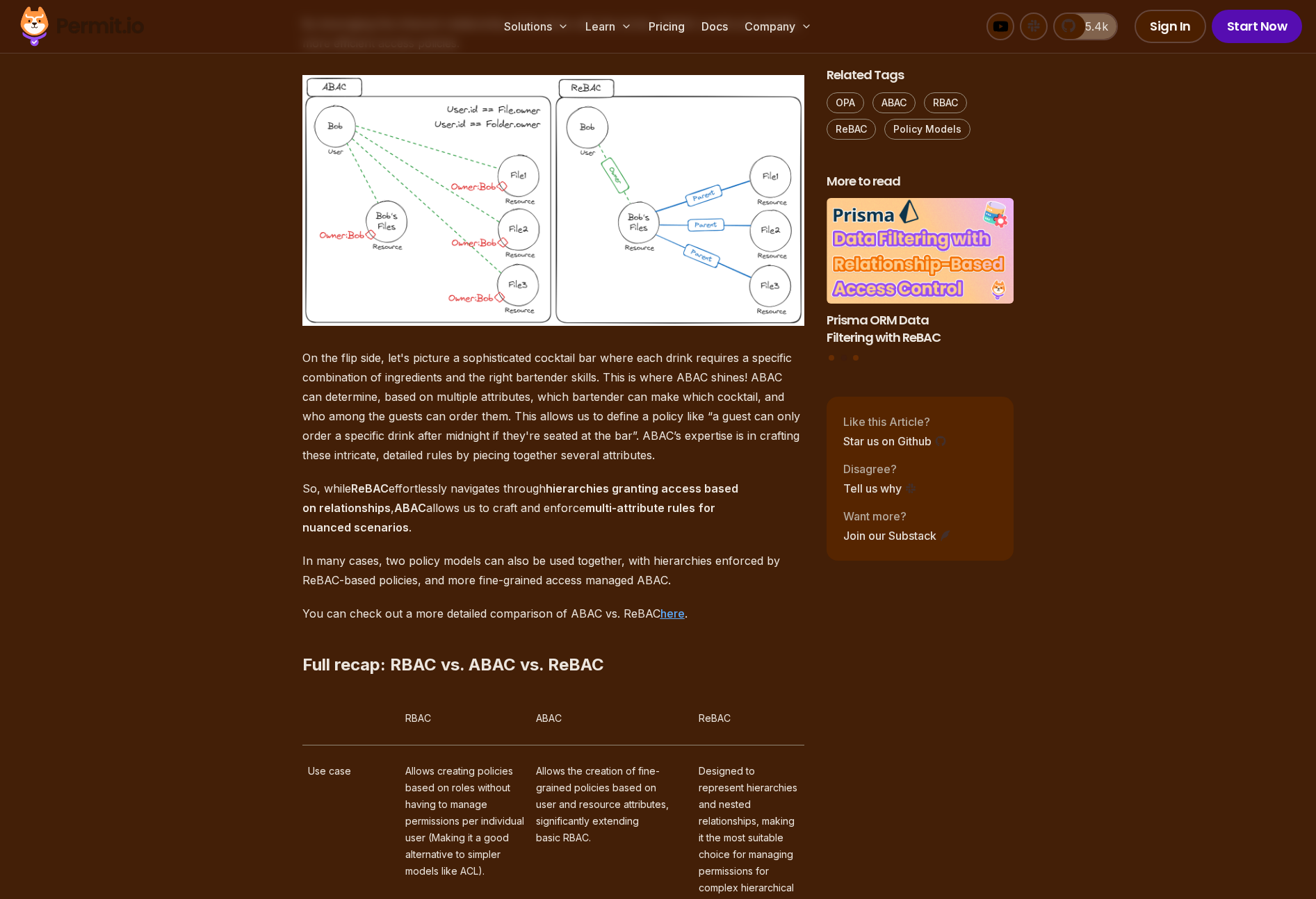
click at [486, 53] on p "By leveraging the inherent relationship of the items with the locker, ReBAC con…" at bounding box center [553, 34] width 502 height 39
click at [482, 53] on p "By leveraging the inherent relationship of the items with the locker, ReBAC con…" at bounding box center [553, 34] width 502 height 39
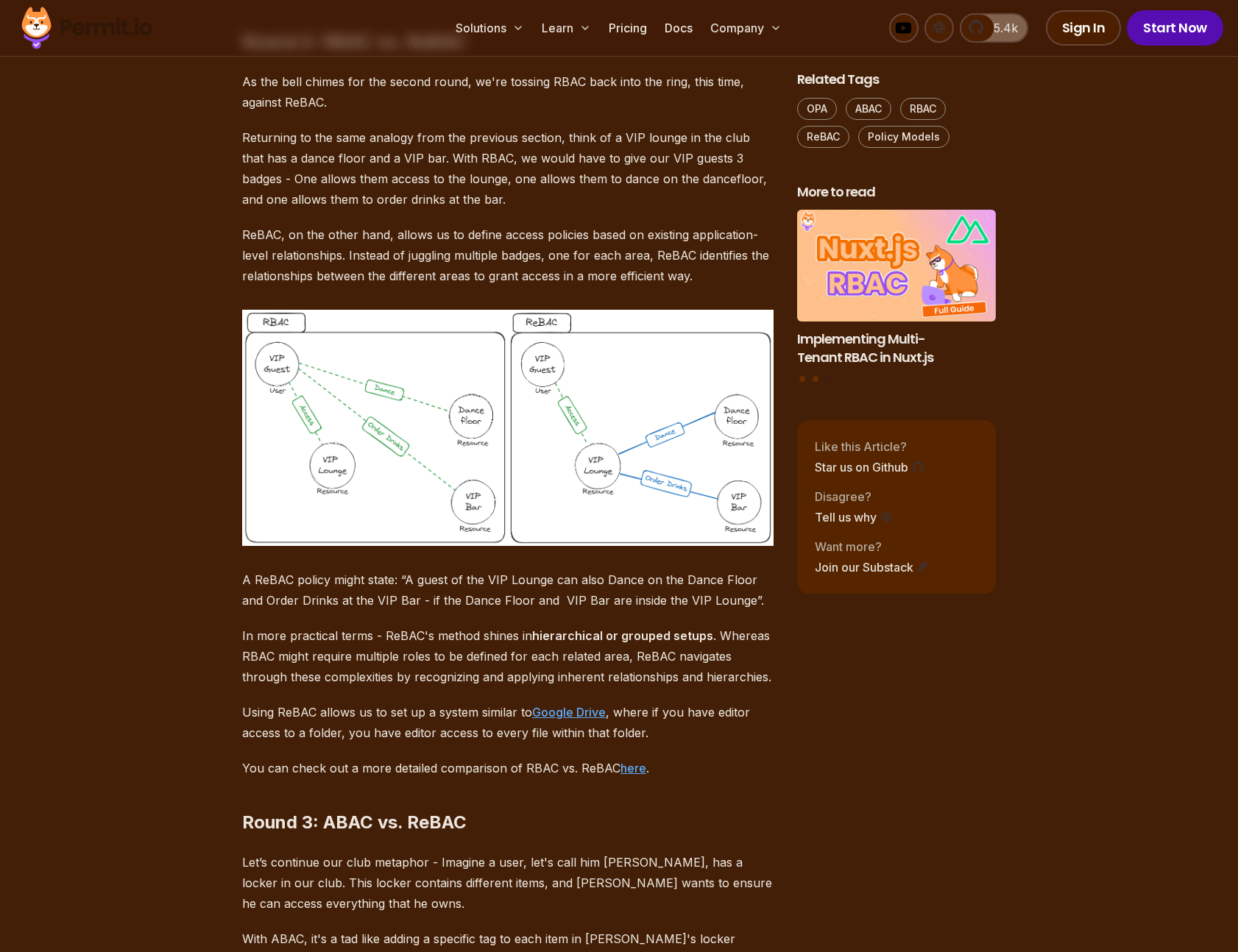
scroll to position [6889, 0]
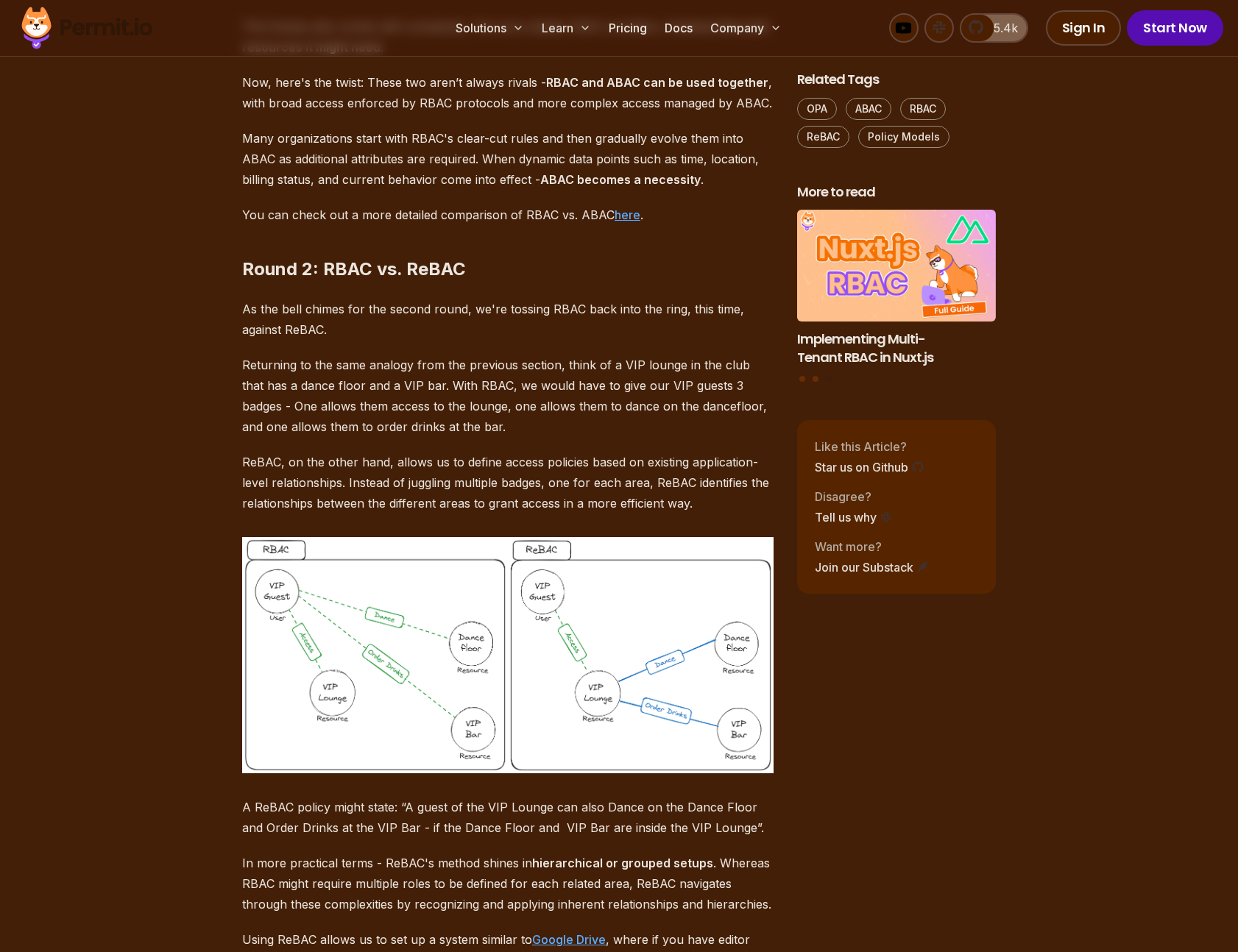
click at [385, 340] on p "As the bell chimes for the second round, we're tossing RBAC back into the ring,…" at bounding box center [508, 320] width 531 height 41
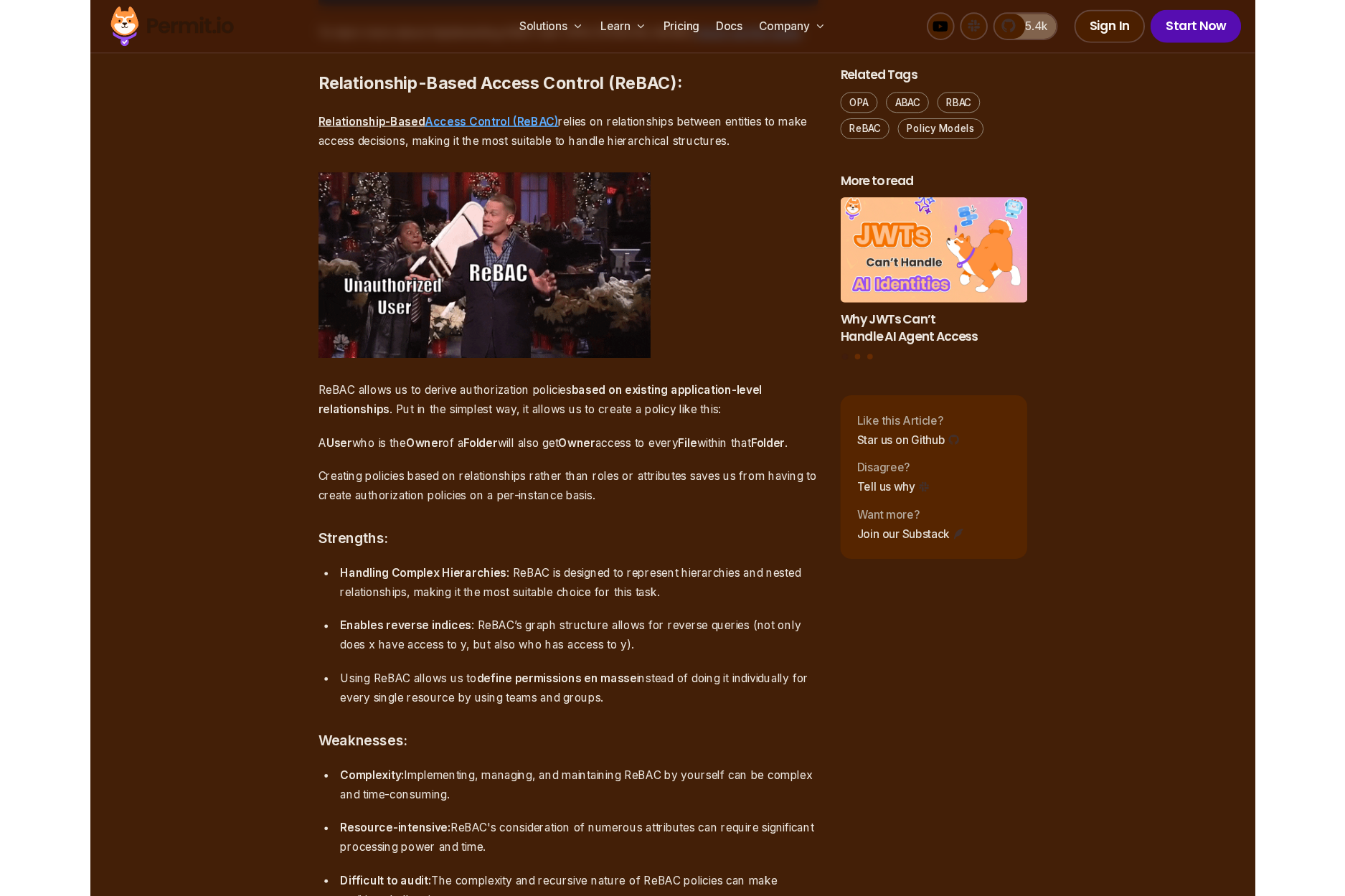
scroll to position [4941, 0]
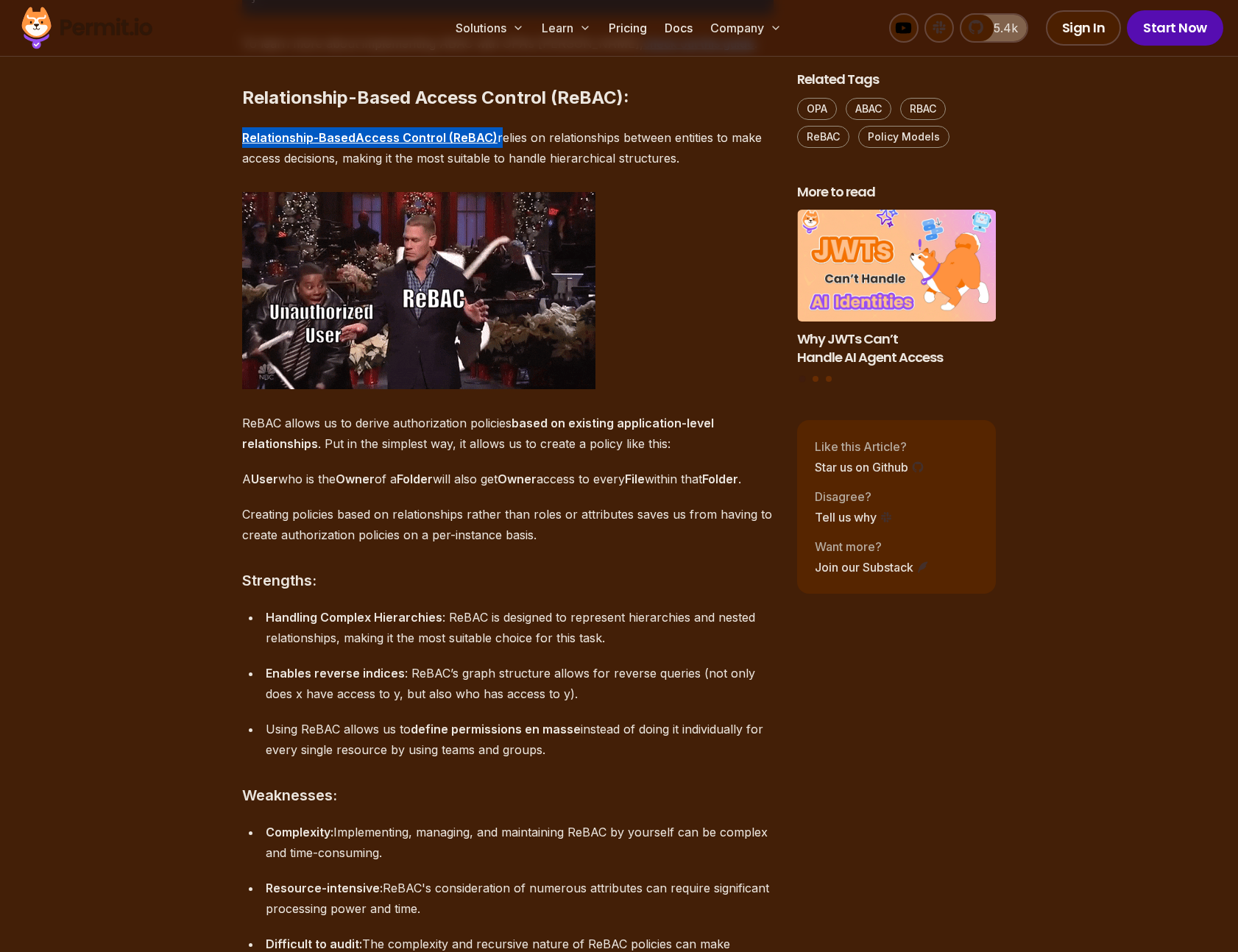
drag, startPoint x: 240, startPoint y: 371, endPoint x: 497, endPoint y: 375, distance: 257.0
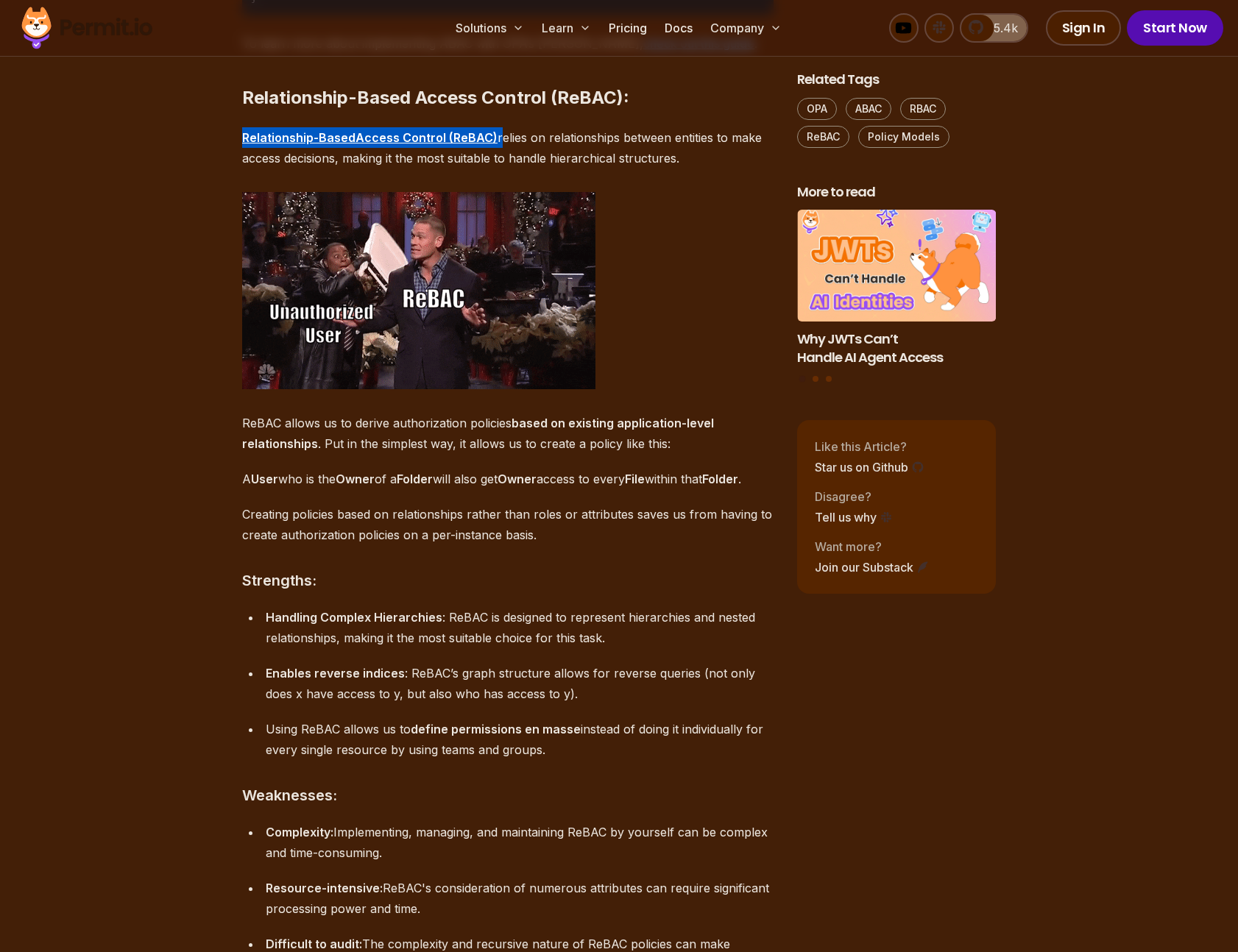
copy p "Relationship-Based Access Control (ReBAC)"
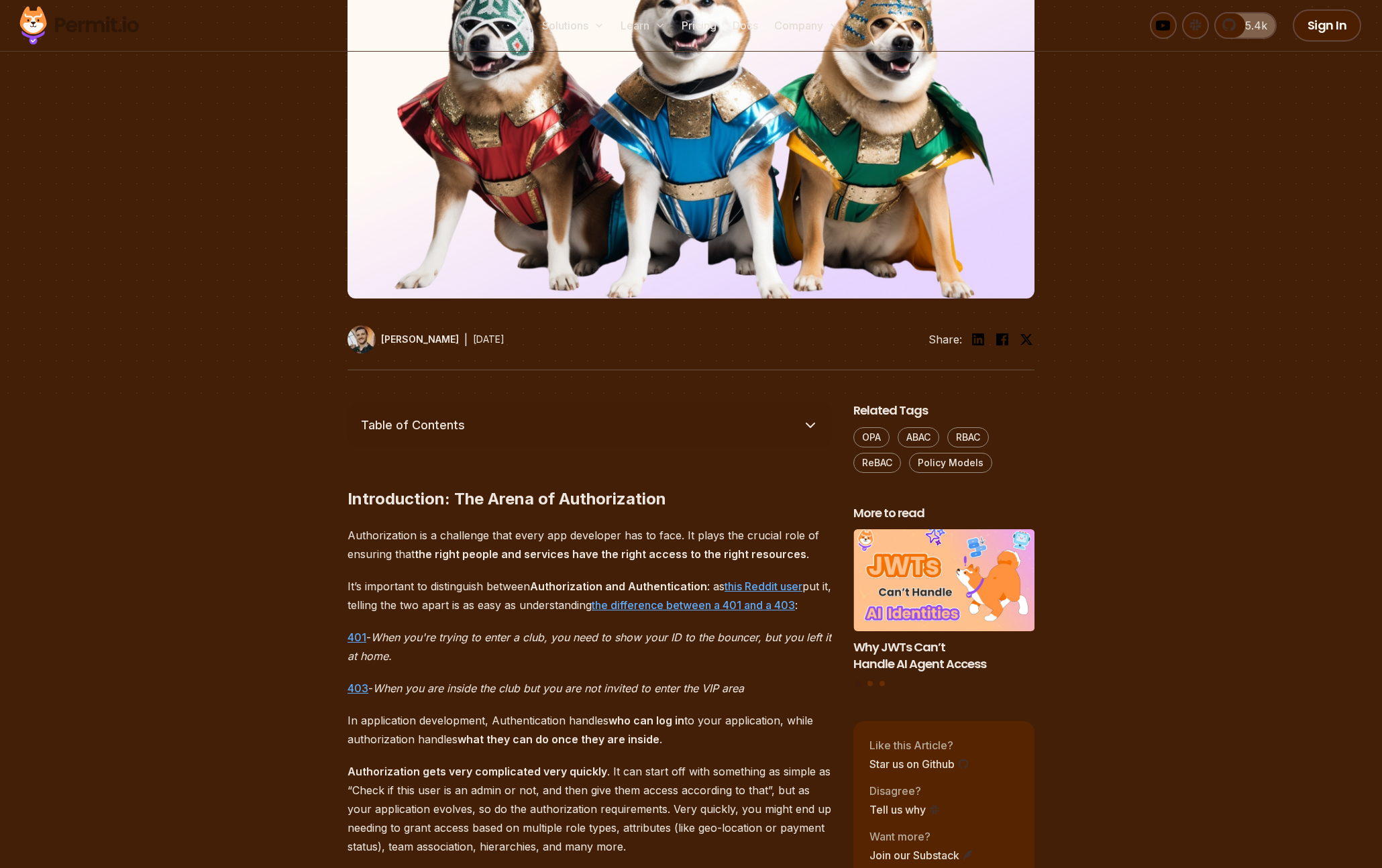
scroll to position [0, 0]
